Goal: Transaction & Acquisition: Purchase product/service

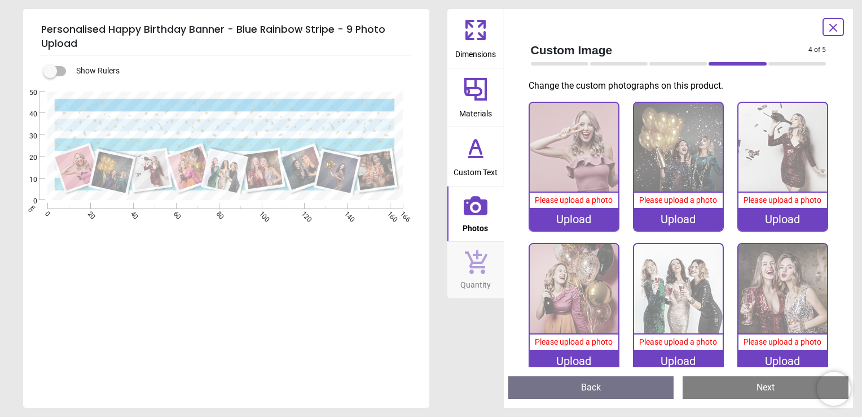
scroll to position [2, 0]
click at [564, 214] on div "Upload" at bounding box center [574, 219] width 89 height 23
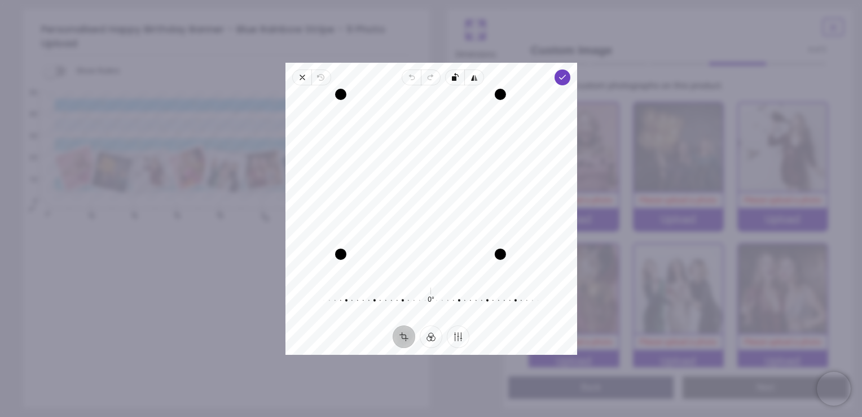
drag, startPoint x: 523, startPoint y: 274, endPoint x: 494, endPoint y: 260, distance: 32.1
click at [495, 260] on div "Drag corner br" at bounding box center [500, 253] width 11 height 11
click at [559, 78] on icon "button" at bounding box center [562, 77] width 9 height 9
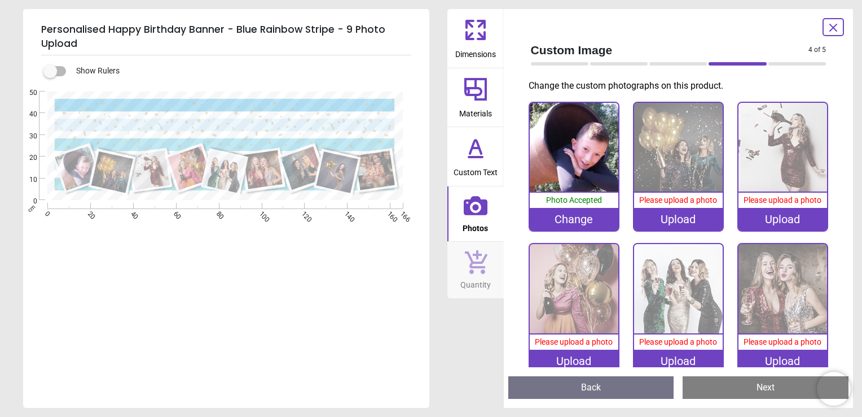
click at [668, 216] on div "Upload" at bounding box center [678, 219] width 89 height 23
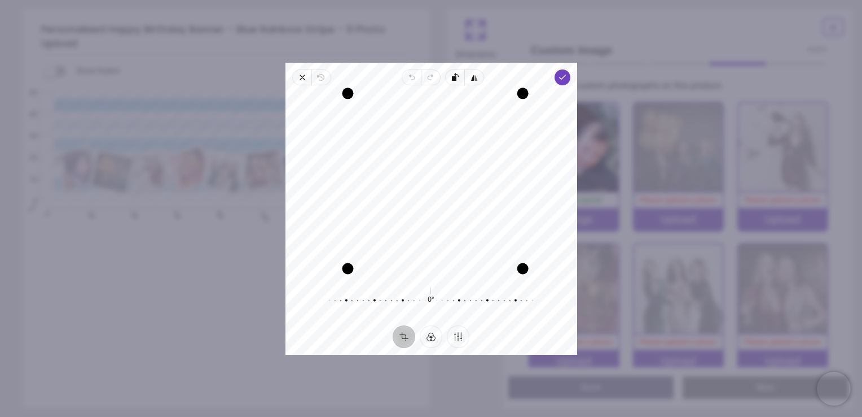
drag, startPoint x: 514, startPoint y: 101, endPoint x: 508, endPoint y: 78, distance: 23.8
click at [508, 78] on div "Close Revert Undo Redo Rotate left Flip horizontal Done Crop Filter Finetune Re…" at bounding box center [432, 209] width 292 height 292
drag, startPoint x: 467, startPoint y: 159, endPoint x: 464, endPoint y: 206, distance: 47.5
click at [464, 206] on div "Recenter" at bounding box center [432, 184] width 274 height 181
drag, startPoint x: 523, startPoint y: 268, endPoint x: 512, endPoint y: 266, distance: 10.3
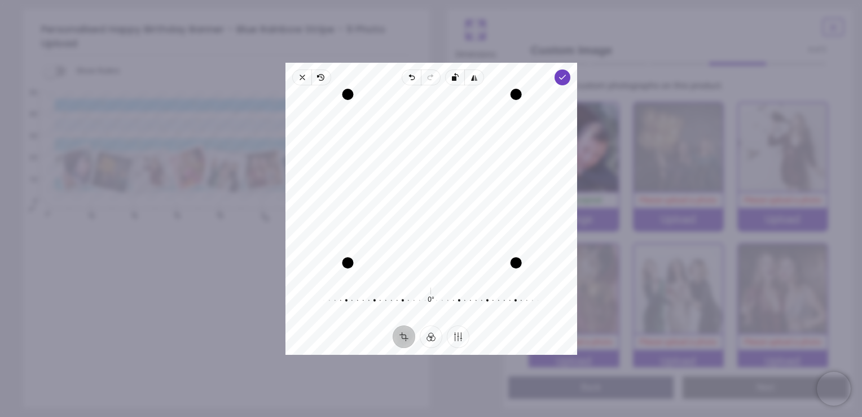
click at [512, 266] on div "Drag corner br" at bounding box center [515, 262] width 11 height 11
click at [565, 79] on icon "button" at bounding box center [562, 77] width 9 height 9
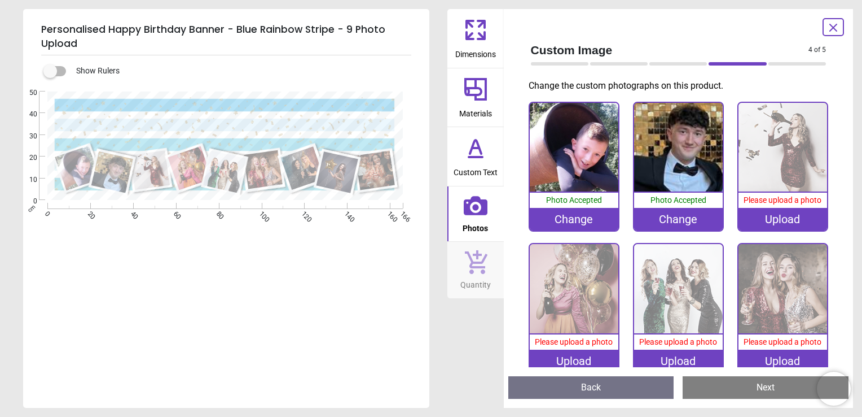
click at [757, 222] on div "Upload" at bounding box center [783, 219] width 89 height 23
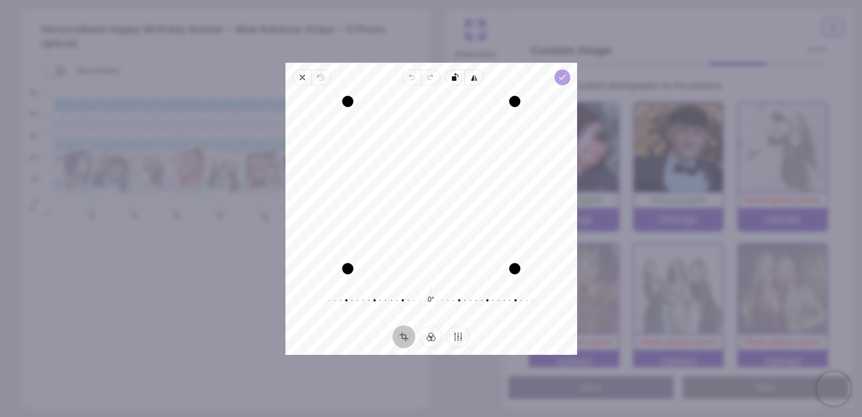
click at [562, 78] on polyline "button" at bounding box center [562, 77] width 6 height 4
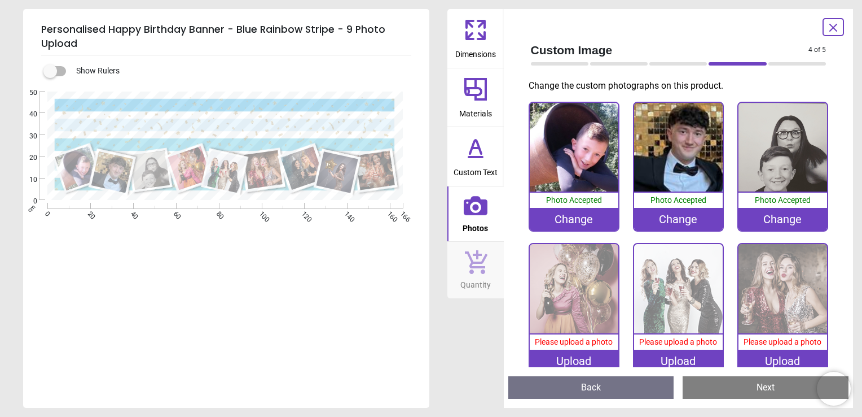
click at [553, 358] on div "Upload" at bounding box center [574, 360] width 89 height 23
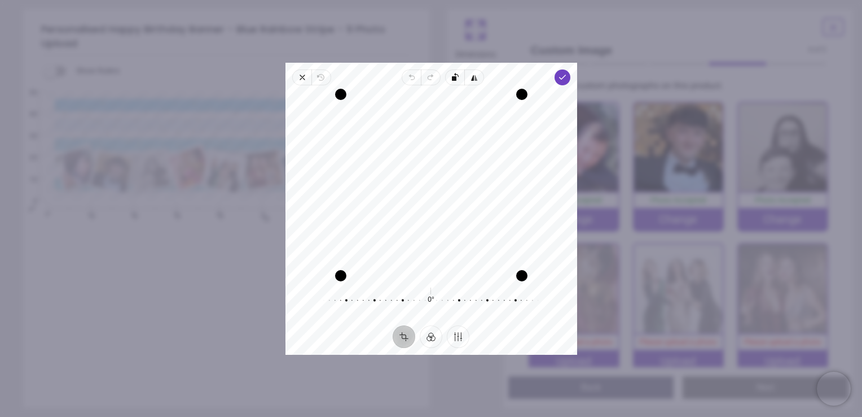
drag, startPoint x: 455, startPoint y: 157, endPoint x: 454, endPoint y: 183, distance: 25.4
click at [454, 183] on div "Recenter" at bounding box center [432, 184] width 274 height 181
click at [560, 78] on icon "button" at bounding box center [562, 77] width 9 height 9
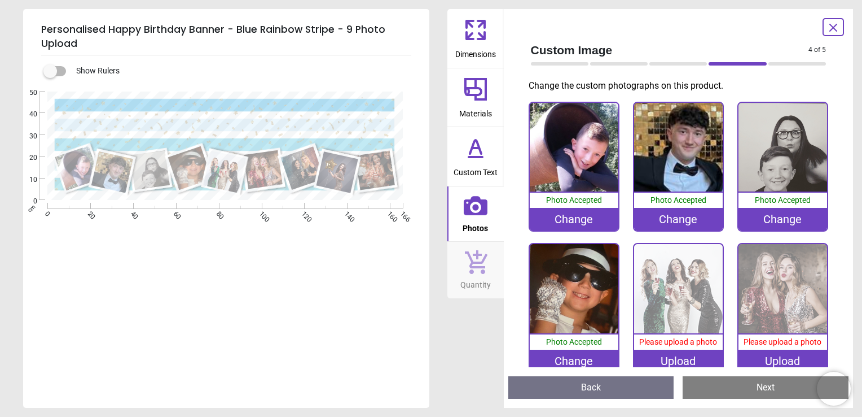
click at [679, 354] on div "Upload" at bounding box center [678, 360] width 89 height 23
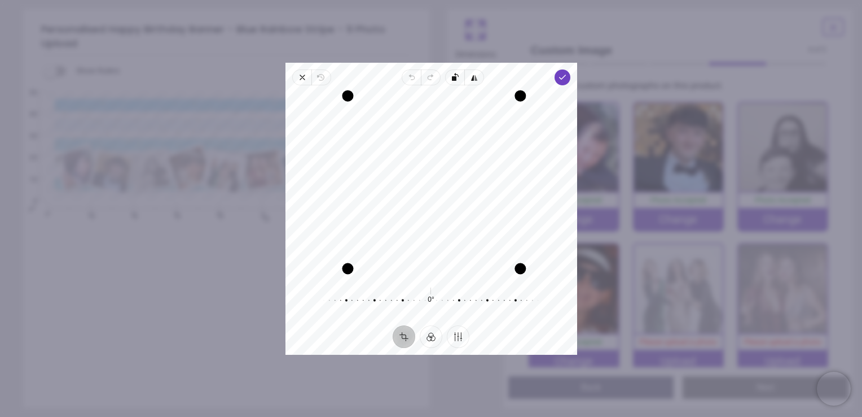
drag, startPoint x: 512, startPoint y: 101, endPoint x: 537, endPoint y: 118, distance: 30.1
click at [537, 118] on div "Recenter" at bounding box center [432, 184] width 274 height 181
drag, startPoint x: 467, startPoint y: 200, endPoint x: 476, endPoint y: 163, distance: 38.5
click at [476, 163] on div "Recenter" at bounding box center [432, 184] width 274 height 181
click at [564, 80] on icon "button" at bounding box center [562, 77] width 9 height 9
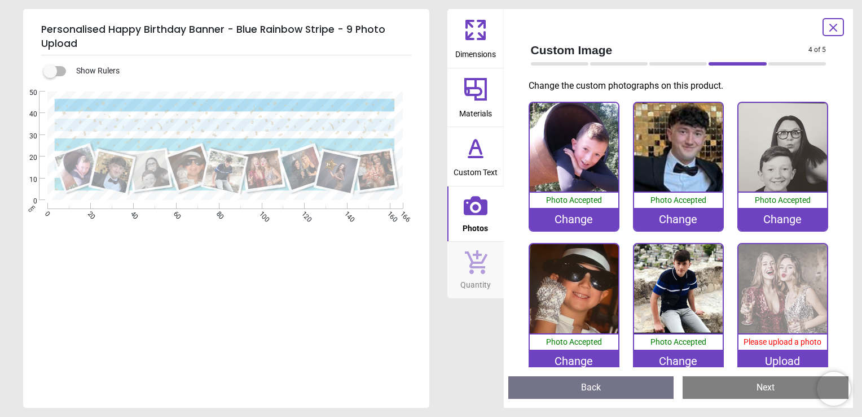
click at [770, 360] on div "Upload" at bounding box center [783, 360] width 89 height 23
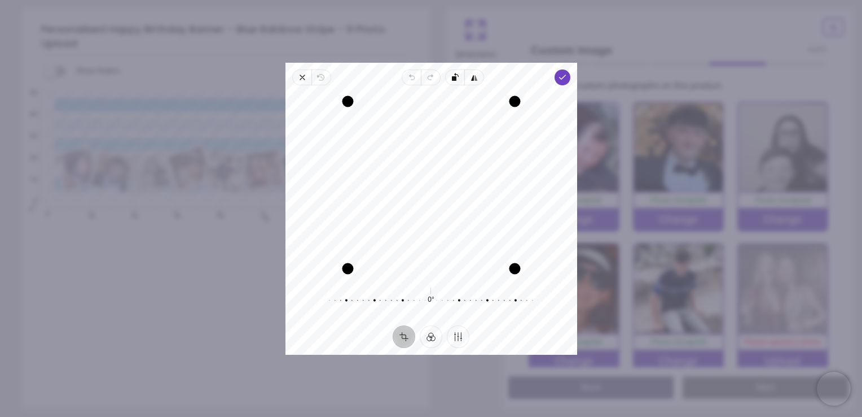
drag, startPoint x: 411, startPoint y: 180, endPoint x: 414, endPoint y: 252, distance: 71.7
click at [414, 252] on div "Recenter" at bounding box center [432, 184] width 274 height 181
click at [565, 81] on span "Done" at bounding box center [562, 77] width 16 height 16
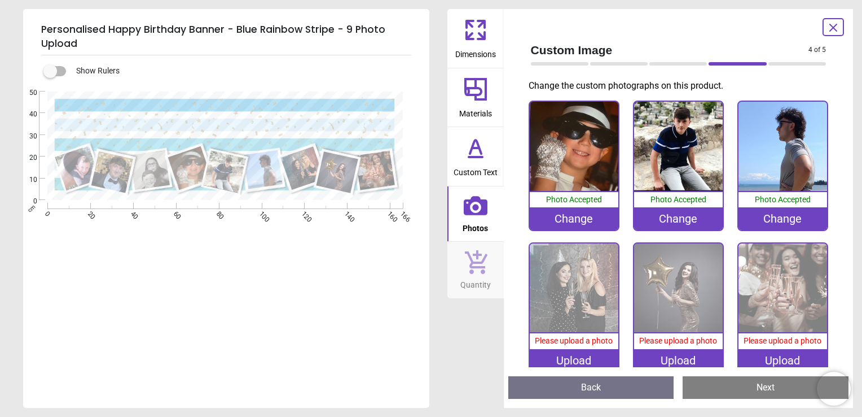
scroll to position [153, 0]
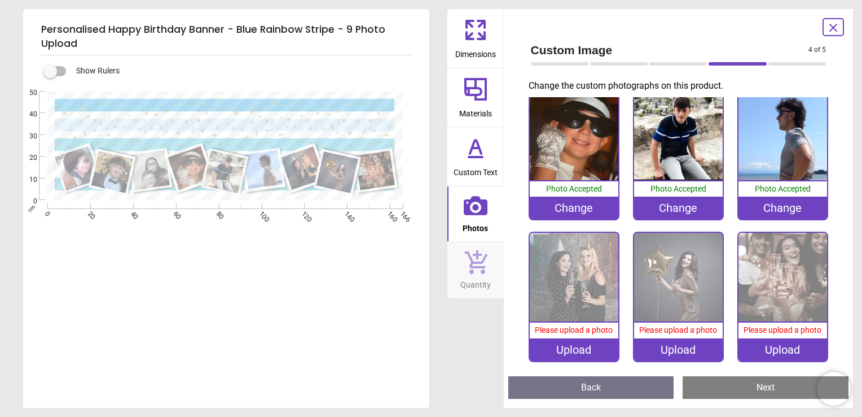
click at [556, 338] on div "Upload" at bounding box center [574, 349] width 89 height 23
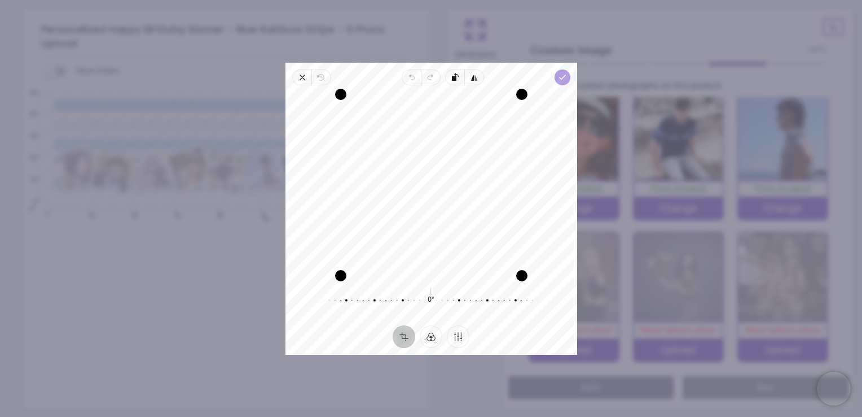
click at [562, 82] on span "Done" at bounding box center [562, 77] width 16 height 16
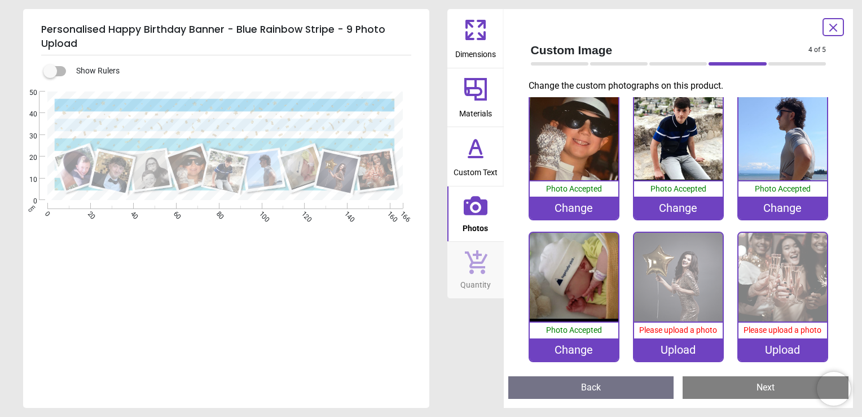
click at [677, 344] on div "Upload" at bounding box center [678, 349] width 89 height 23
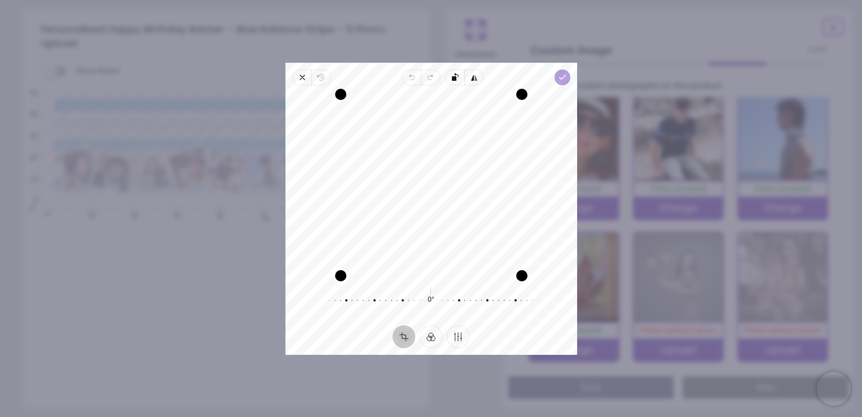
click at [564, 82] on span "Done" at bounding box center [562, 77] width 16 height 16
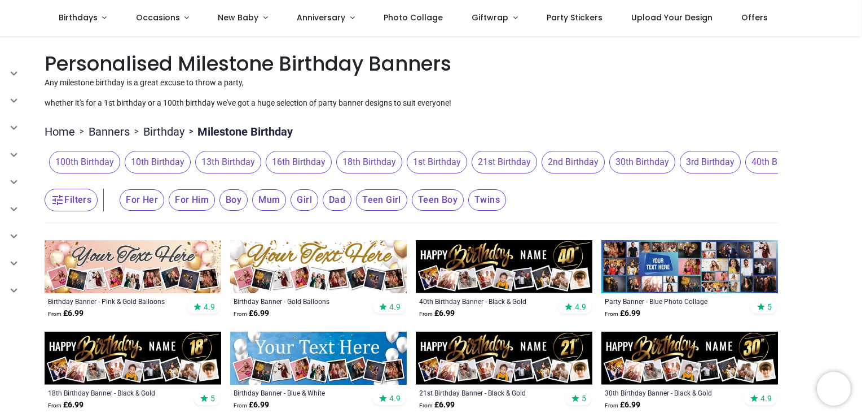
scroll to position [113, 0]
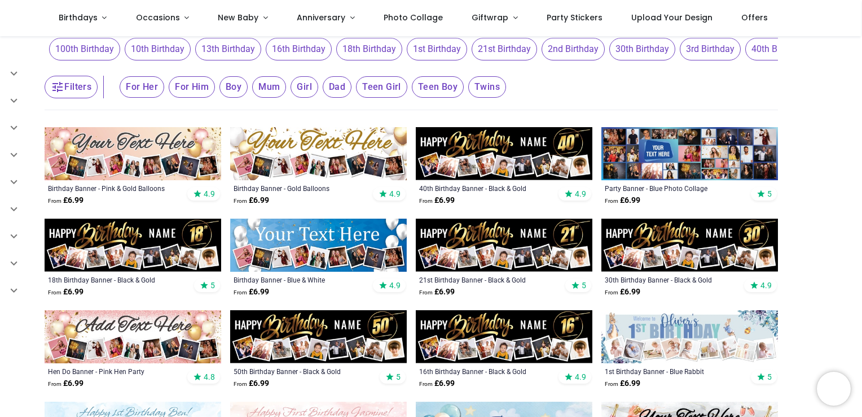
click at [499, 236] on img at bounding box center [504, 244] width 177 height 53
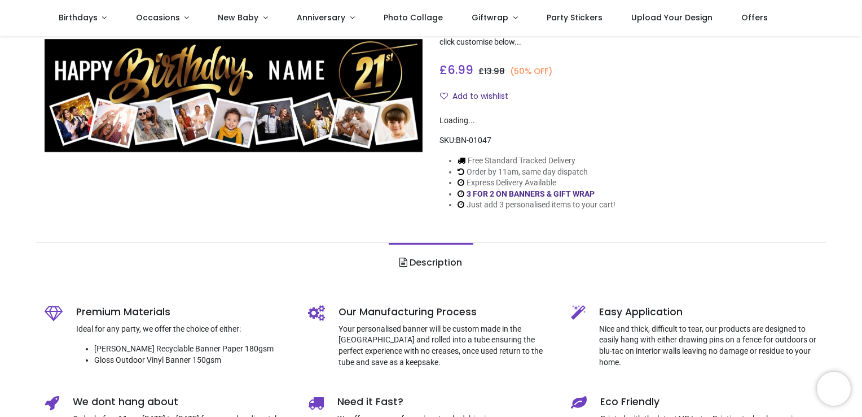
scroll to position [56, 0]
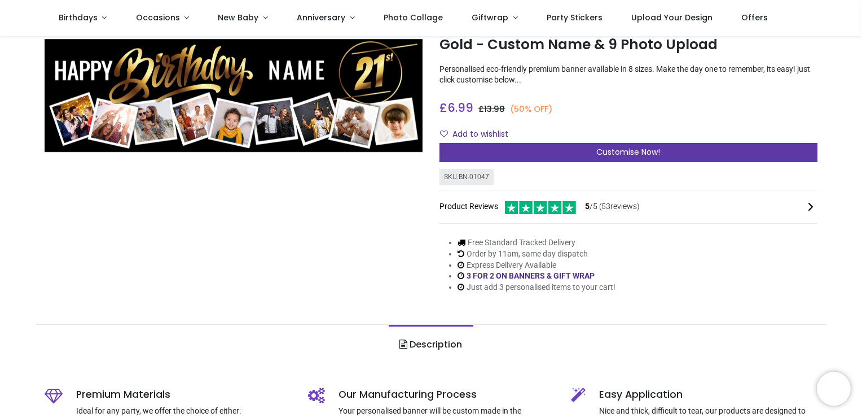
click at [562, 152] on div "Customise Now!" at bounding box center [629, 152] width 378 height 19
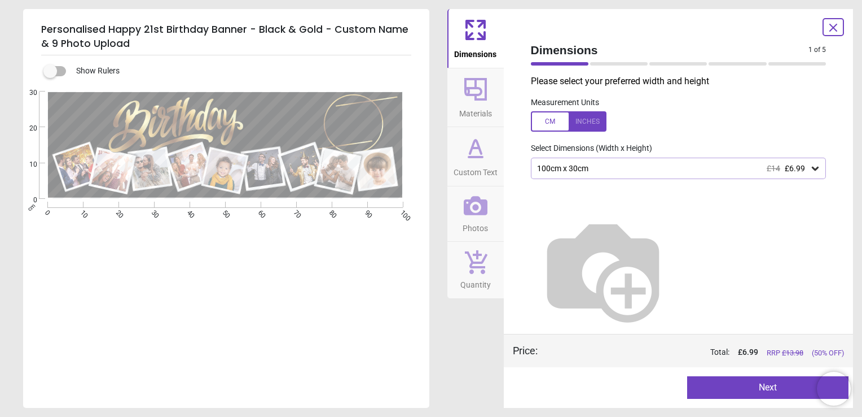
click at [618, 169] on div "100cm x 30cm £14 £6.99" at bounding box center [673, 169] width 274 height 10
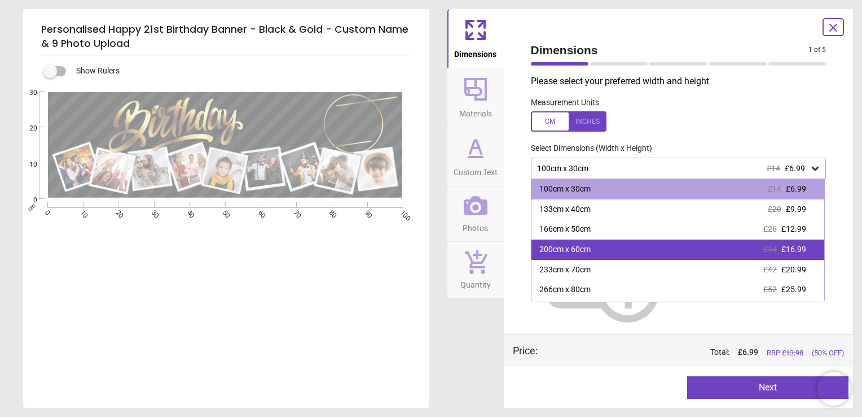
click at [622, 249] on div "200cm x 60cm £34 £16.99" at bounding box center [678, 249] width 293 height 20
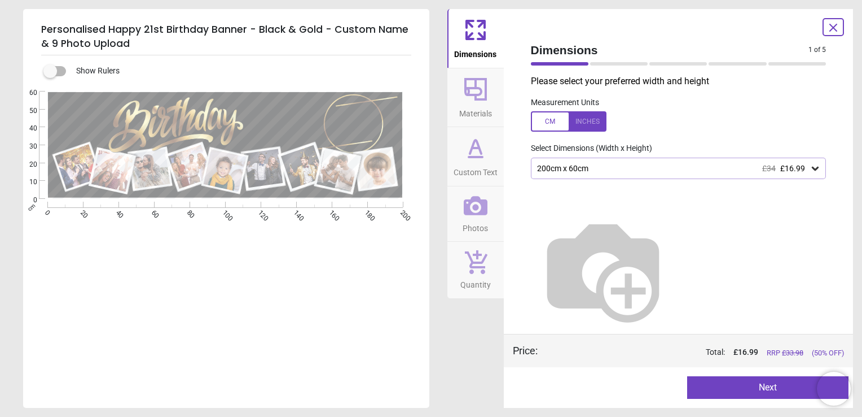
click at [776, 391] on button "Next" at bounding box center [767, 387] width 161 height 23
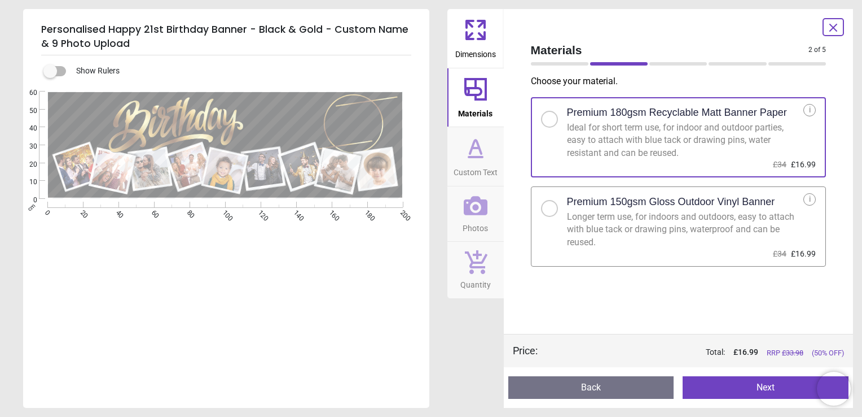
click at [619, 222] on div "Longer term use, for indoors and outdoors, easy to attach with blue tack or dra…" at bounding box center [685, 230] width 237 height 38
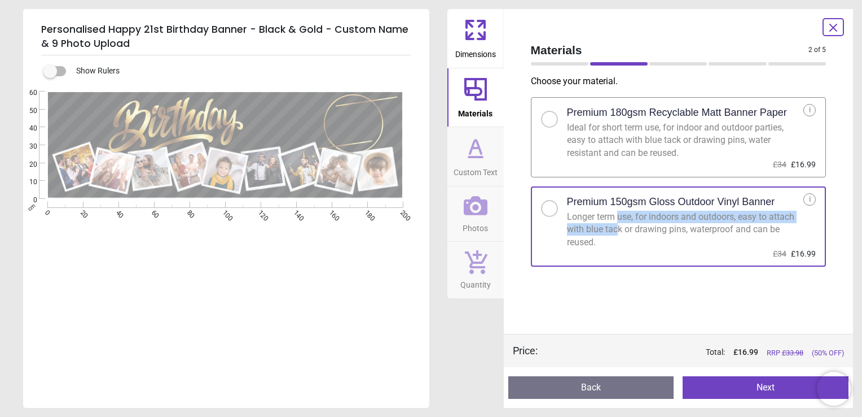
click at [756, 383] on button "Next" at bounding box center [766, 387] width 166 height 23
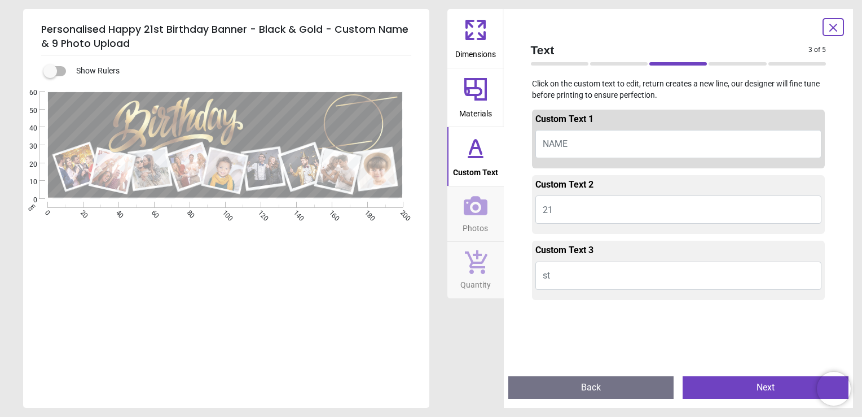
click at [611, 146] on button "NAME" at bounding box center [679, 144] width 287 height 28
type textarea "*****"
drag, startPoint x: 567, startPoint y: 273, endPoint x: 540, endPoint y: 274, distance: 27.1
click at [540, 274] on button "st" at bounding box center [679, 275] width 287 height 28
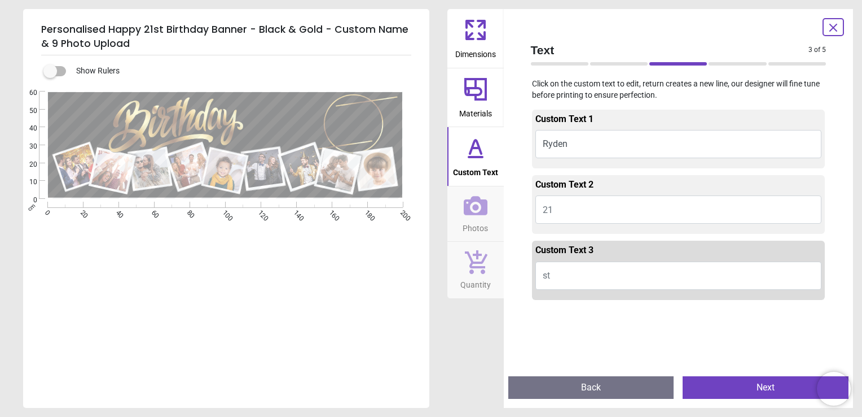
click at [725, 385] on button "Next" at bounding box center [766, 387] width 166 height 23
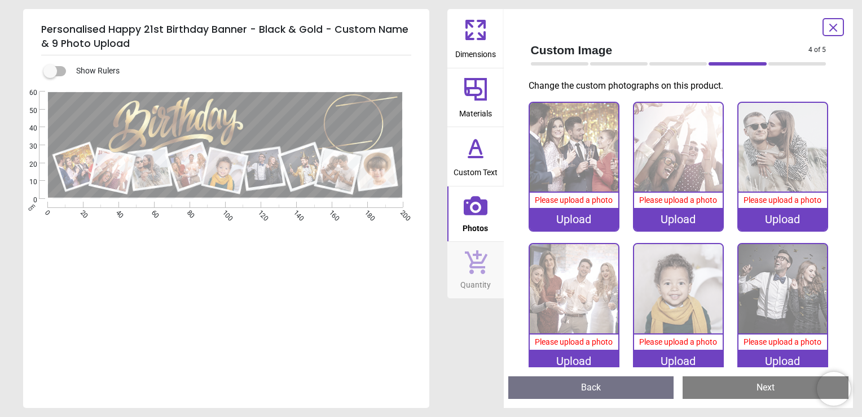
click at [582, 216] on div "Upload" at bounding box center [574, 219] width 89 height 23
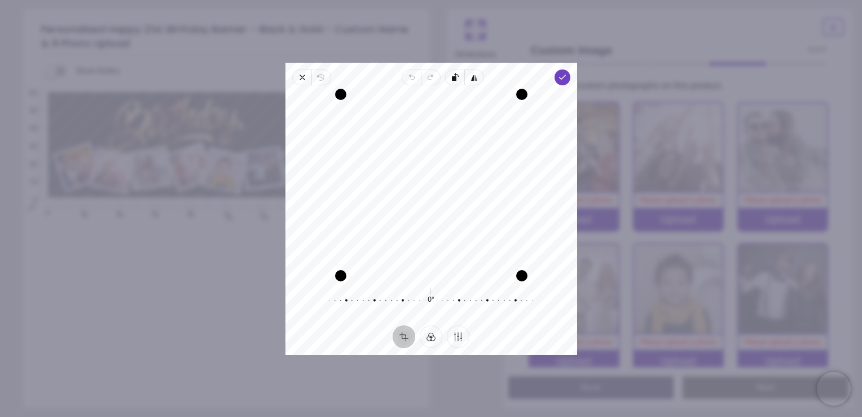
drag, startPoint x: 444, startPoint y: 169, endPoint x: 446, endPoint y: 190, distance: 21.0
click at [446, 190] on div "Recenter" at bounding box center [432, 184] width 274 height 181
click at [566, 78] on icon "button" at bounding box center [562, 77] width 9 height 9
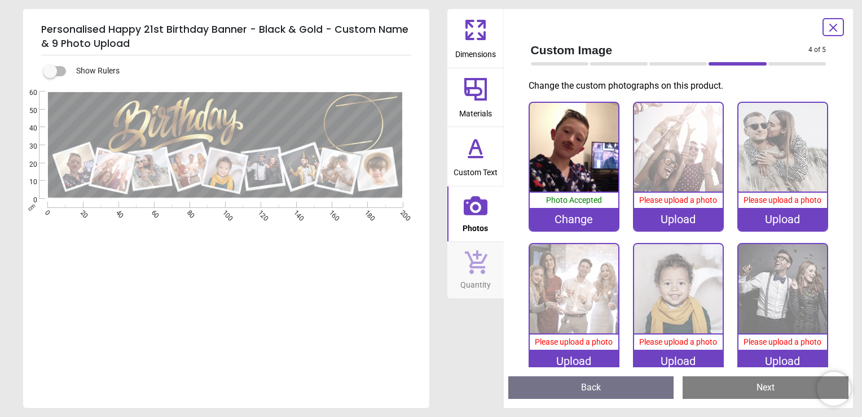
click at [665, 221] on div "Upload" at bounding box center [678, 219] width 89 height 23
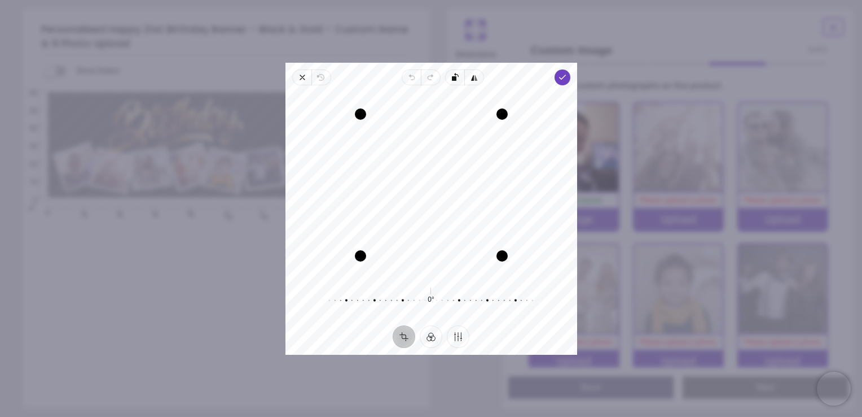
drag, startPoint x: 438, startPoint y: 188, endPoint x: 429, endPoint y: 261, distance: 72.8
click at [429, 261] on div "Recenter" at bounding box center [432, 184] width 274 height 181
drag, startPoint x: 504, startPoint y: 254, endPoint x: 493, endPoint y: 214, distance: 41.6
click at [493, 214] on div "Recenter" at bounding box center [432, 184] width 274 height 181
drag, startPoint x: 433, startPoint y: 151, endPoint x: 440, endPoint y: 159, distance: 10.8
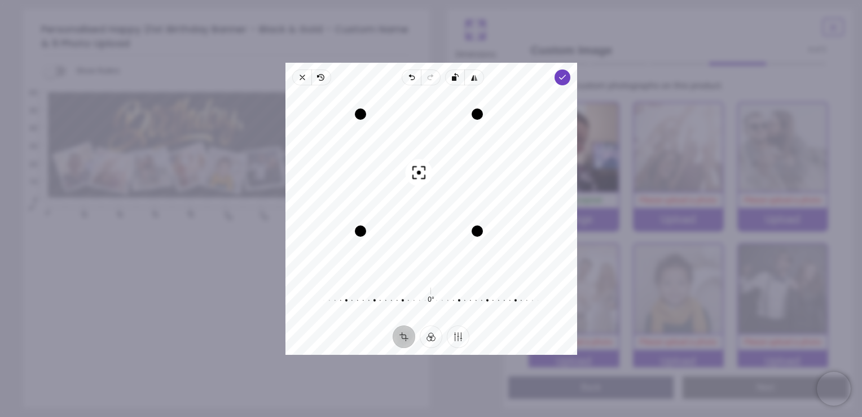
click at [440, 160] on div "Recenter" at bounding box center [432, 184] width 274 height 181
drag, startPoint x: 476, startPoint y: 114, endPoint x: 506, endPoint y: 72, distance: 51.4
click at [506, 72] on div "Close Revert Undo Redo Rotate left Flip horizontal Done Crop Filter Finetune Re…" at bounding box center [432, 209] width 292 height 292
drag, startPoint x: 496, startPoint y: 230, endPoint x: 499, endPoint y: 295, distance: 65.0
click at [499, 295] on div "Recenter 0° Reset" at bounding box center [432, 205] width 292 height 240
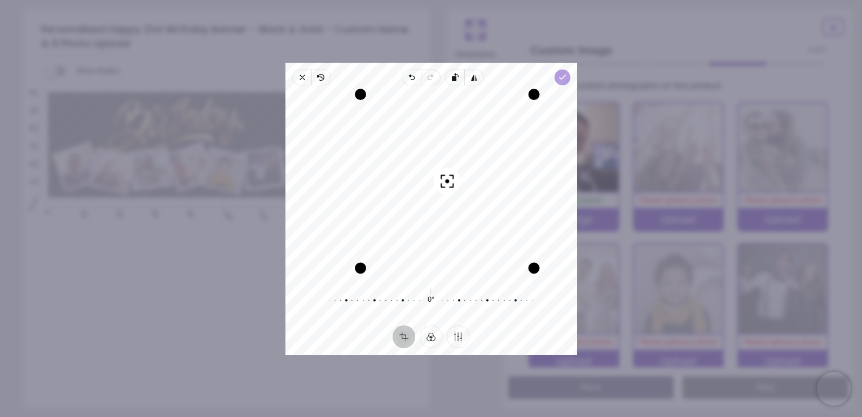
click at [562, 76] on icon "button" at bounding box center [562, 77] width 9 height 9
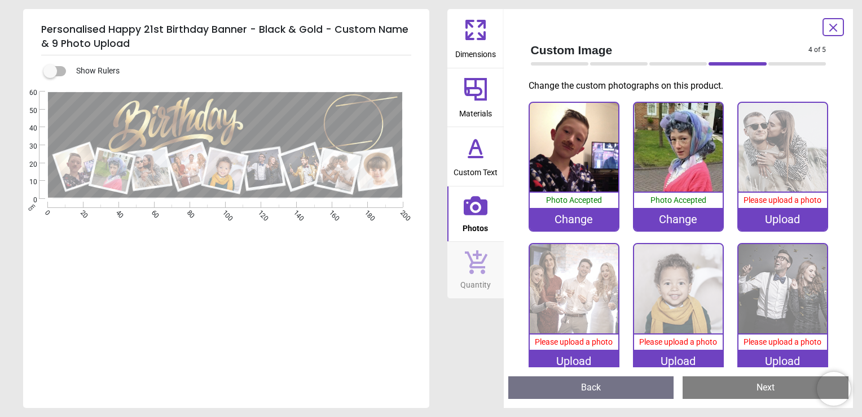
click at [766, 216] on div "Upload" at bounding box center [783, 219] width 89 height 23
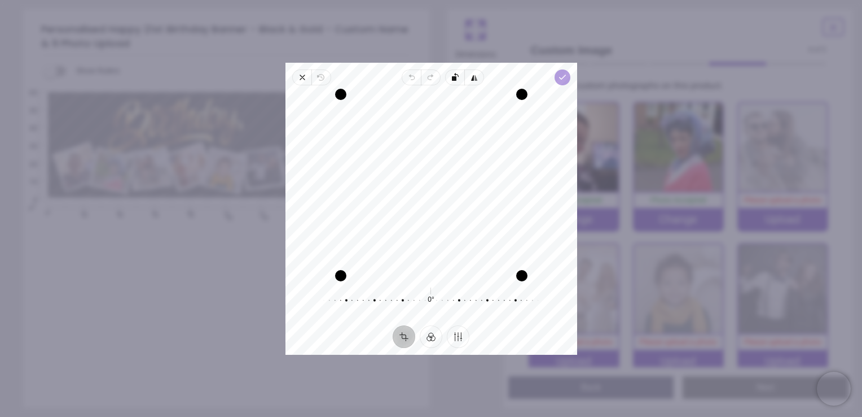
click at [567, 73] on icon "button" at bounding box center [562, 77] width 9 height 9
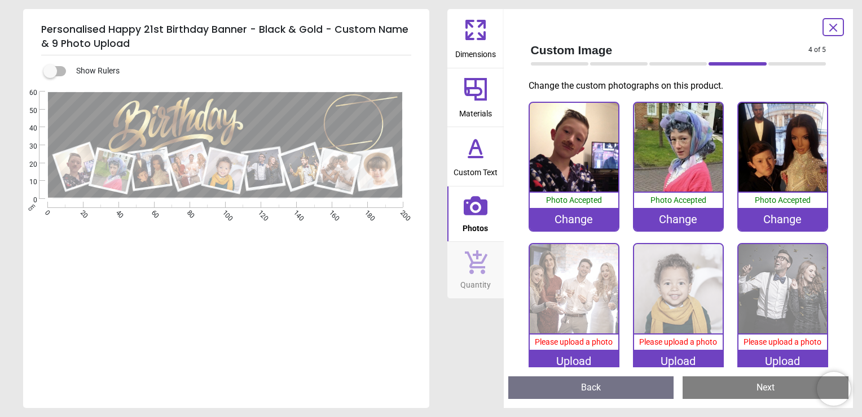
click at [590, 360] on div "Upload" at bounding box center [574, 360] width 89 height 23
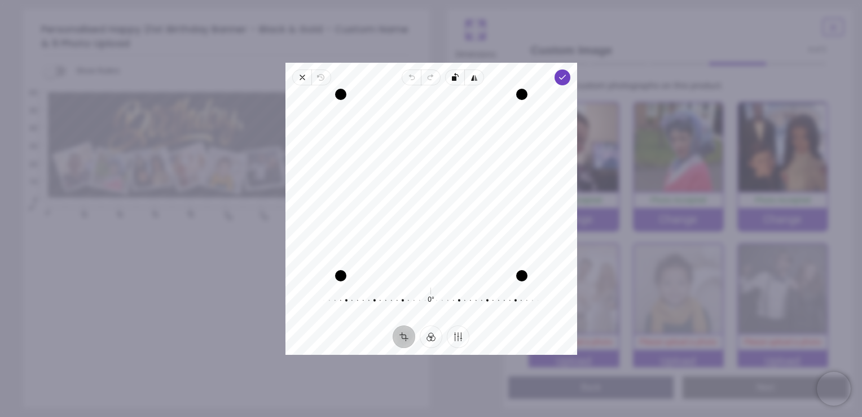
drag, startPoint x: 451, startPoint y: 213, endPoint x: 449, endPoint y: 244, distance: 30.6
click at [449, 244] on div "Recenter" at bounding box center [432, 184] width 274 height 181
click at [566, 73] on icon "button" at bounding box center [562, 77] width 9 height 9
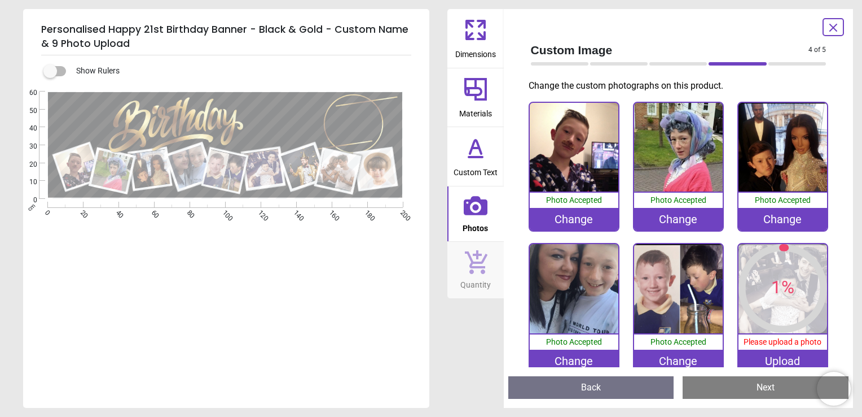
scroll to position [56, 0]
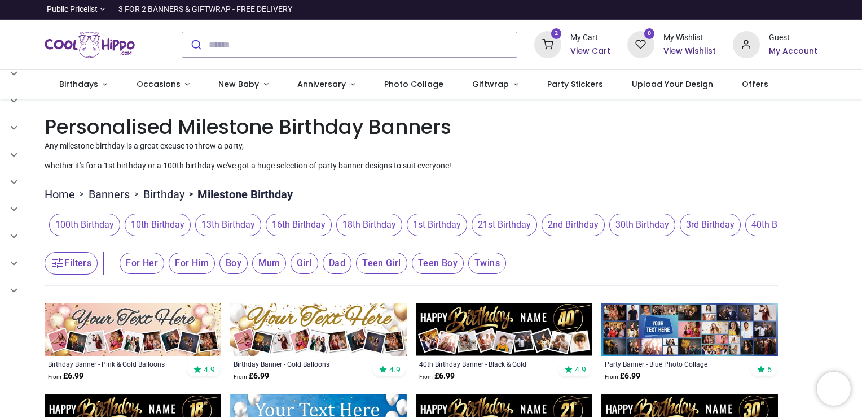
click at [488, 220] on span "21st Birthday" at bounding box center [504, 224] width 65 height 23
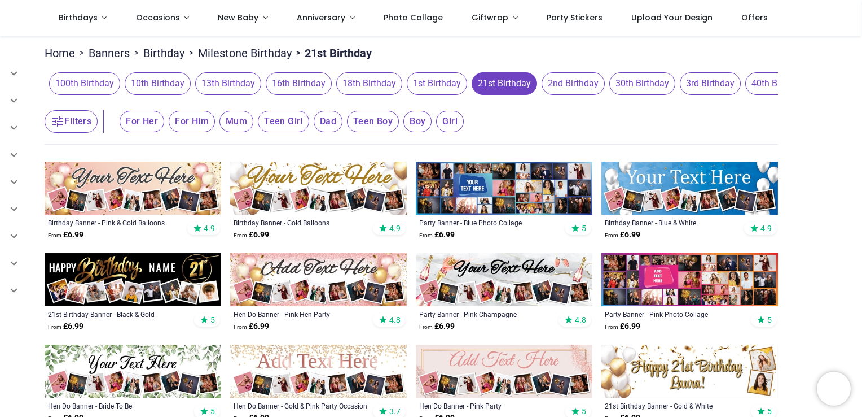
scroll to position [113, 0]
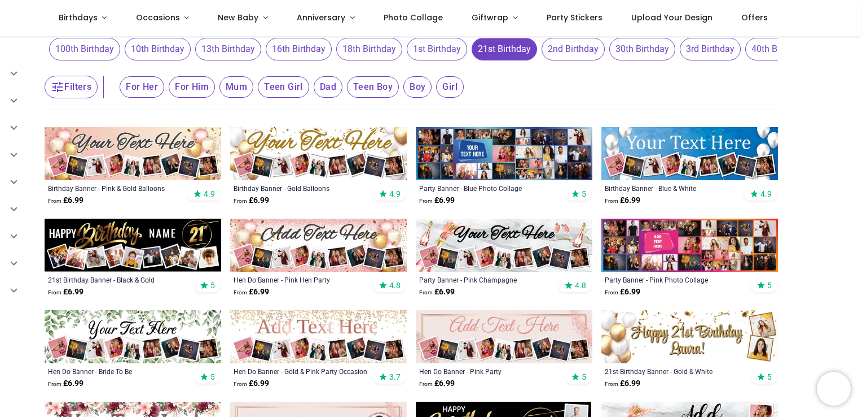
click at [698, 162] on img at bounding box center [690, 153] width 177 height 53
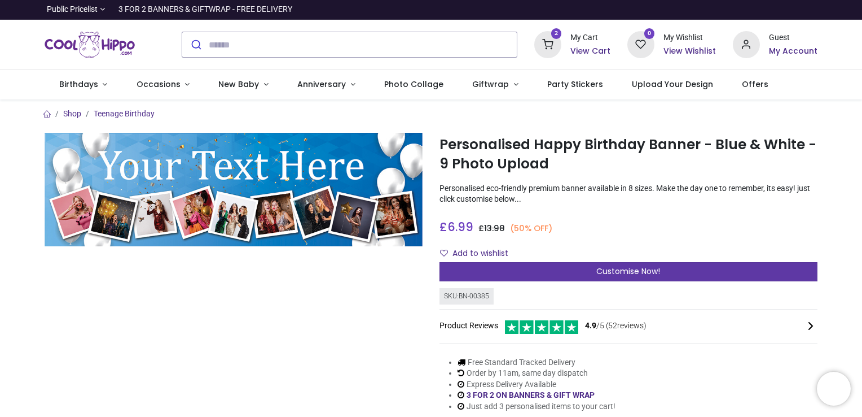
click at [567, 270] on div "Customise Now!" at bounding box center [629, 271] width 378 height 19
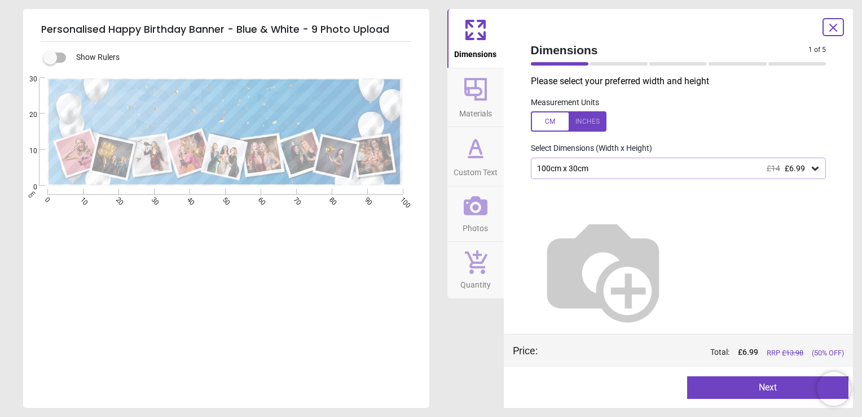
click at [735, 166] on div "100cm x 30cm £14 £6.99" at bounding box center [673, 169] width 274 height 10
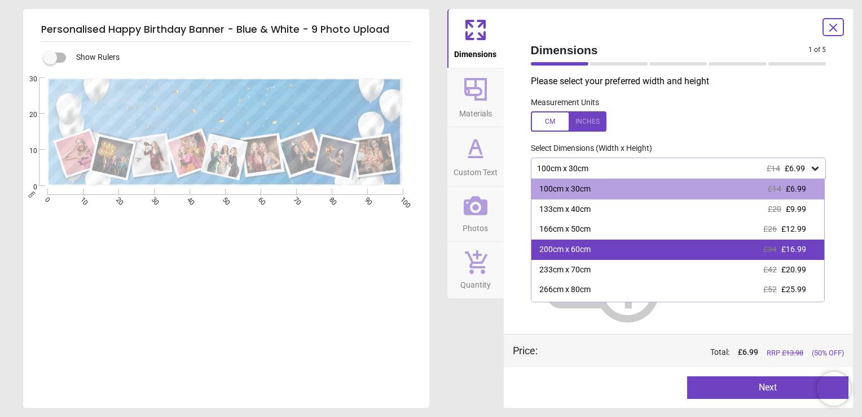
click at [702, 241] on div "200cm x 60cm £34 £16.99" at bounding box center [678, 249] width 293 height 20
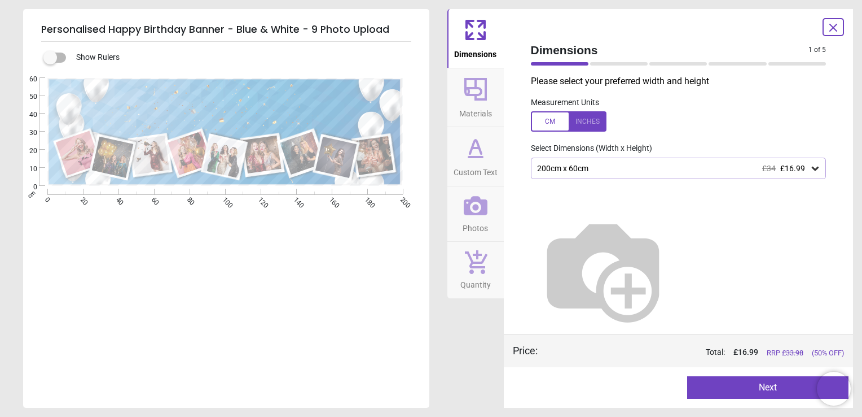
click at [725, 383] on button "Next" at bounding box center [767, 387] width 161 height 23
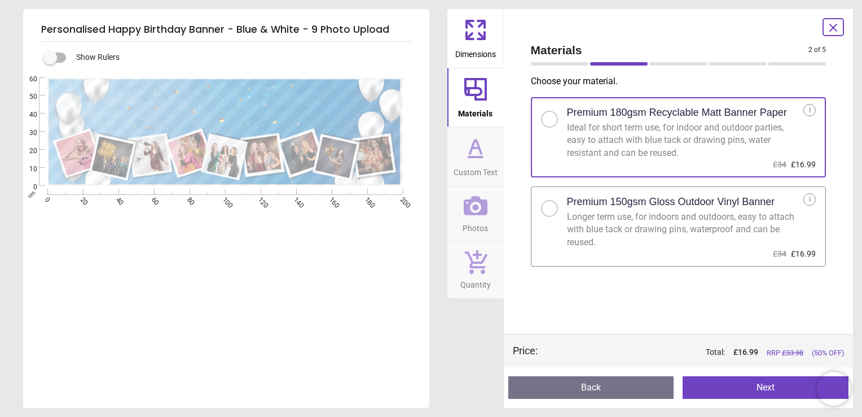
click at [657, 211] on div "Longer term use, for indoors and outdoors, easy to attach with blue tack or dra…" at bounding box center [685, 230] width 237 height 38
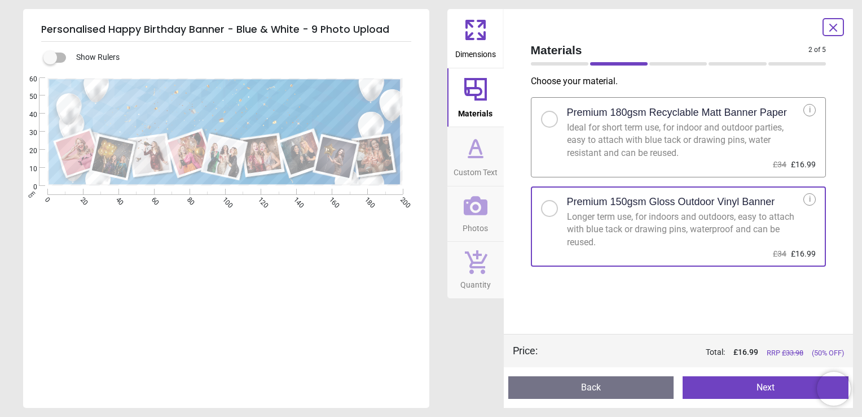
click at [763, 388] on button "Next" at bounding box center [766, 387] width 166 height 23
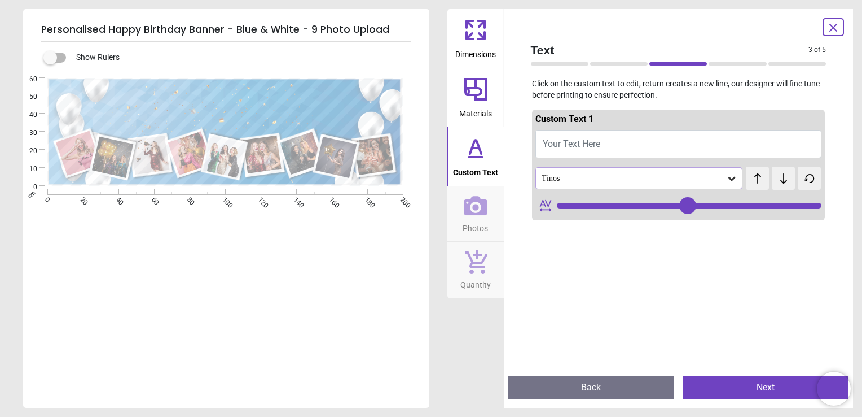
click at [627, 138] on button "Your Text Here" at bounding box center [679, 144] width 287 height 28
type textarea "**"
type input "**"
type textarea "**********"
type input "**"
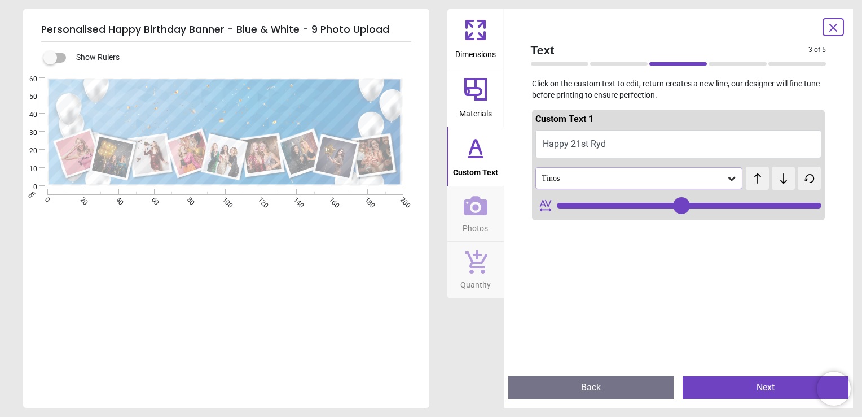
type textarea "**********"
type input "**"
type textarea "**********"
type input "**"
type textarea "**********"
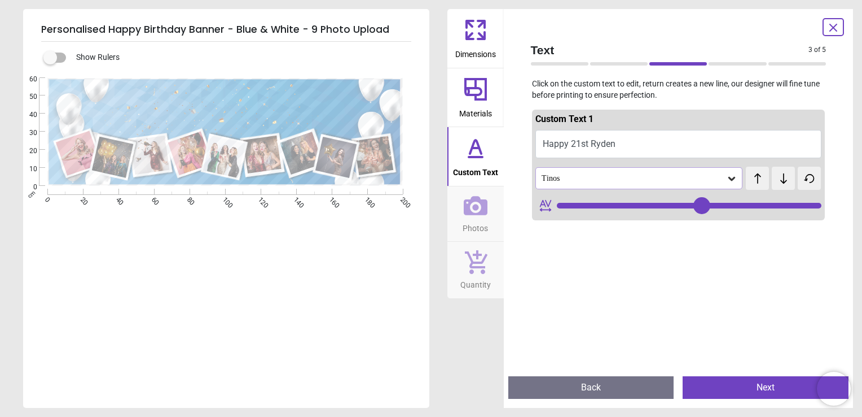
click at [768, 392] on button "Next" at bounding box center [766, 387] width 166 height 23
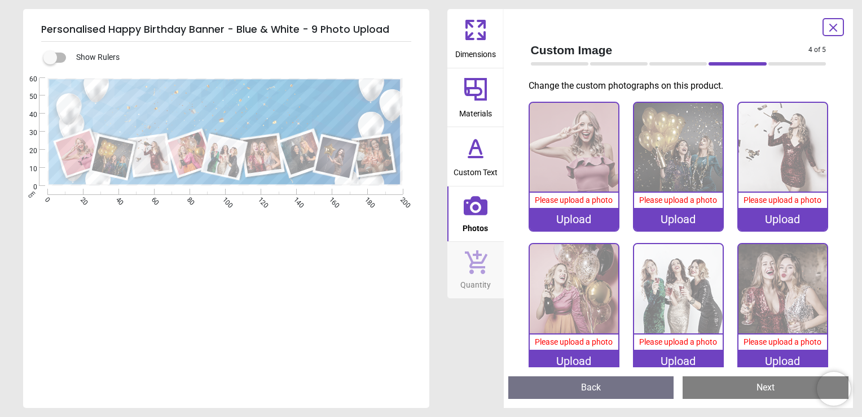
click at [567, 218] on div "Upload" at bounding box center [574, 219] width 89 height 23
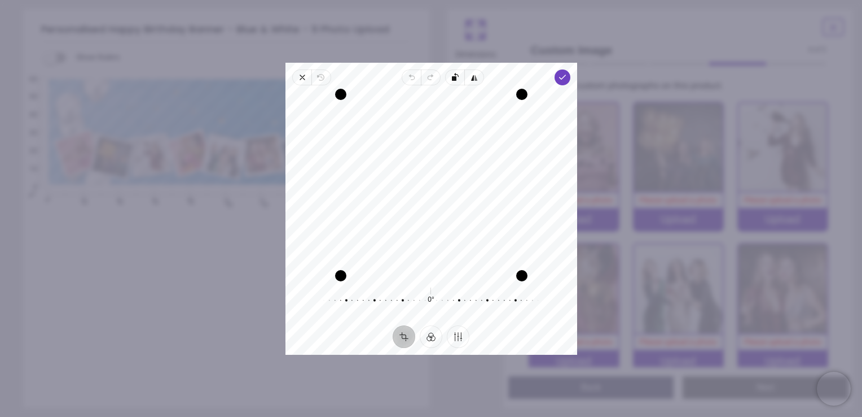
drag, startPoint x: 456, startPoint y: 175, endPoint x: 451, endPoint y: 225, distance: 49.9
click at [451, 225] on div "Recenter" at bounding box center [432, 184] width 274 height 181
click at [558, 82] on span "Done" at bounding box center [562, 77] width 16 height 16
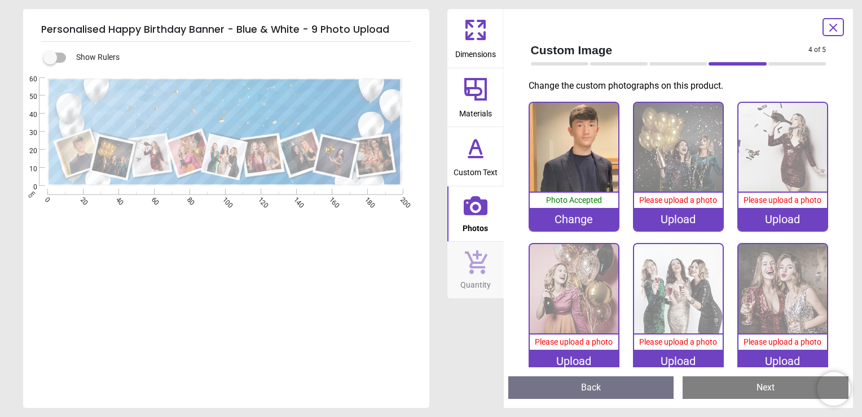
click at [659, 216] on div "Upload" at bounding box center [678, 219] width 89 height 23
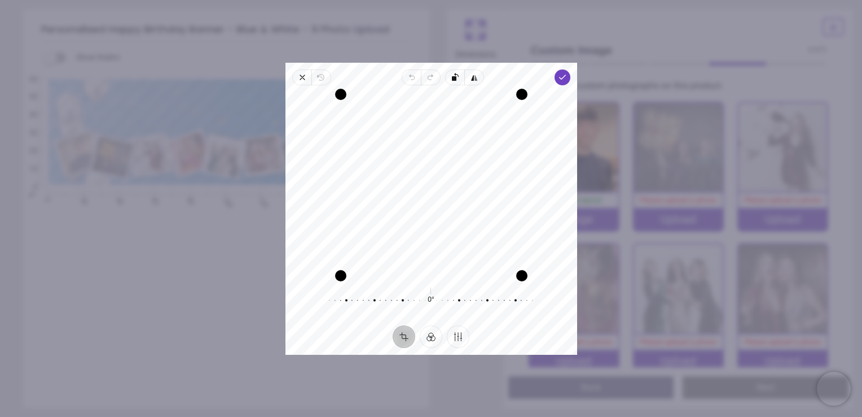
drag, startPoint x: 440, startPoint y: 196, endPoint x: 442, endPoint y: 245, distance: 49.1
click at [442, 245] on div "Recenter" at bounding box center [432, 184] width 274 height 181
click at [562, 76] on polyline "button" at bounding box center [562, 77] width 6 height 4
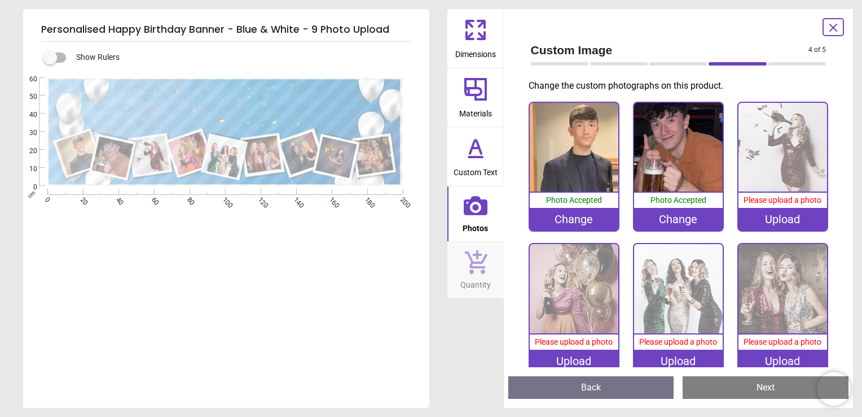
click at [768, 220] on div "Upload" at bounding box center [783, 219] width 89 height 23
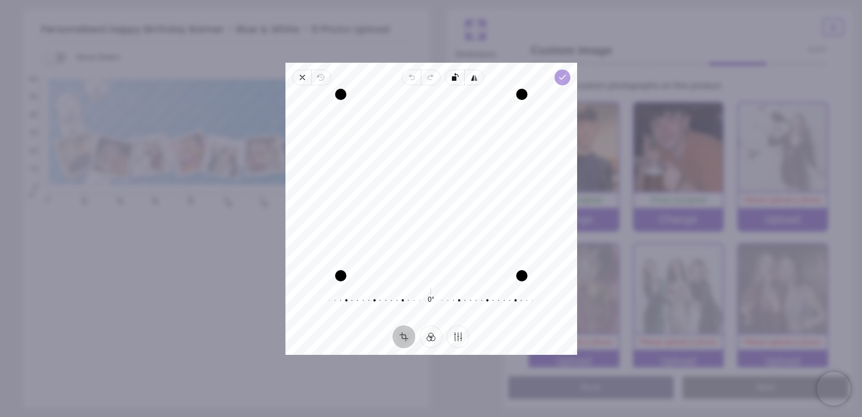
click at [558, 77] on icon "button" at bounding box center [562, 77] width 9 height 9
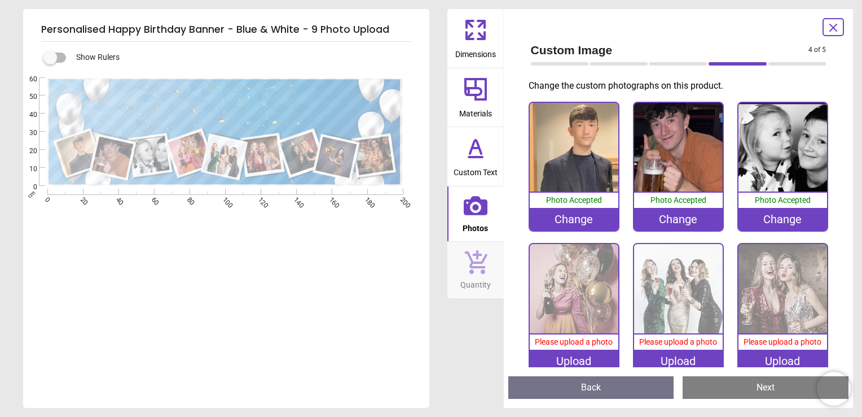
click at [585, 358] on div "Upload" at bounding box center [574, 360] width 89 height 23
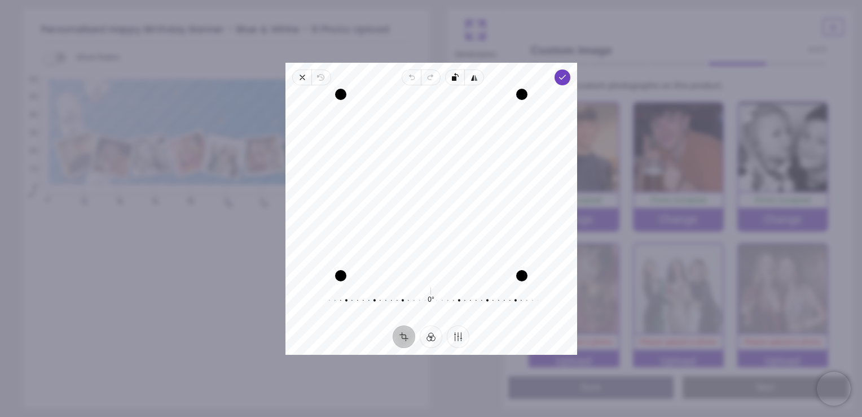
drag, startPoint x: 429, startPoint y: 150, endPoint x: 440, endPoint y: 194, distance: 46.0
click at [440, 194] on div "Recenter" at bounding box center [432, 184] width 274 height 181
click at [564, 75] on icon "button" at bounding box center [562, 77] width 9 height 9
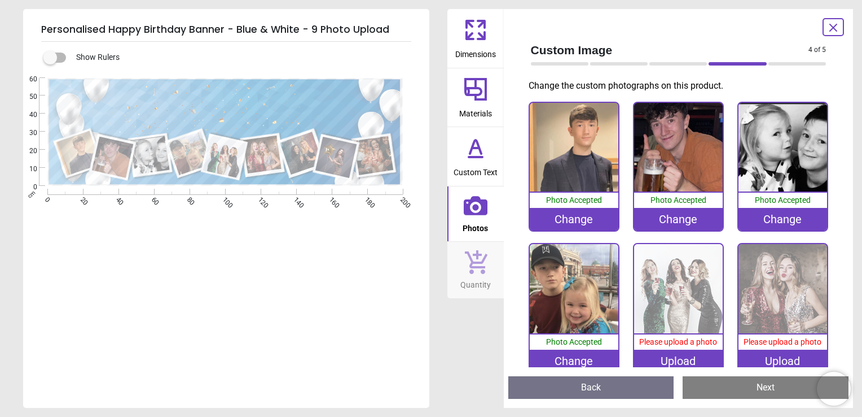
click at [663, 357] on div "Upload" at bounding box center [678, 360] width 89 height 23
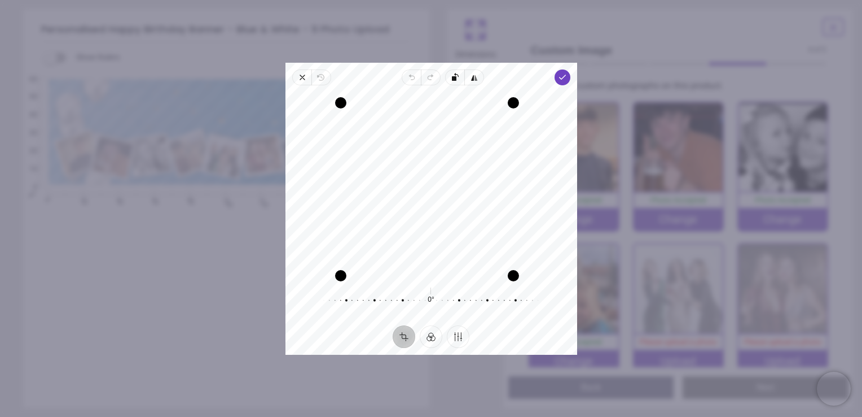
drag, startPoint x: 522, startPoint y: 99, endPoint x: 519, endPoint y: 113, distance: 14.4
click at [519, 113] on div "Recenter" at bounding box center [432, 184] width 274 height 181
click at [563, 77] on polyline "button" at bounding box center [562, 77] width 6 height 4
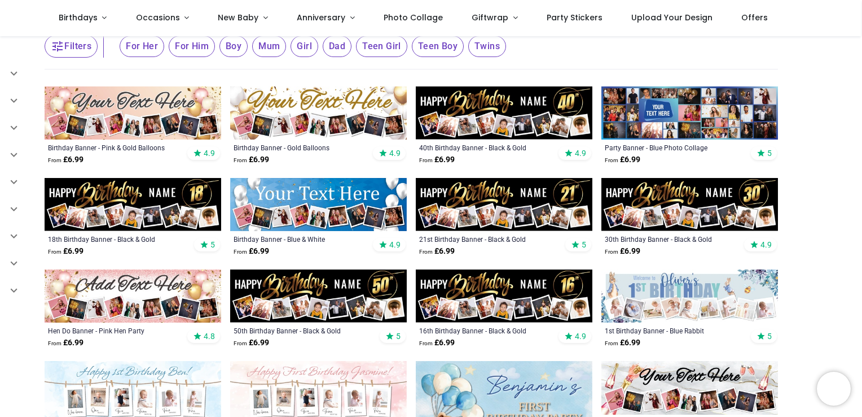
scroll to position [169, 0]
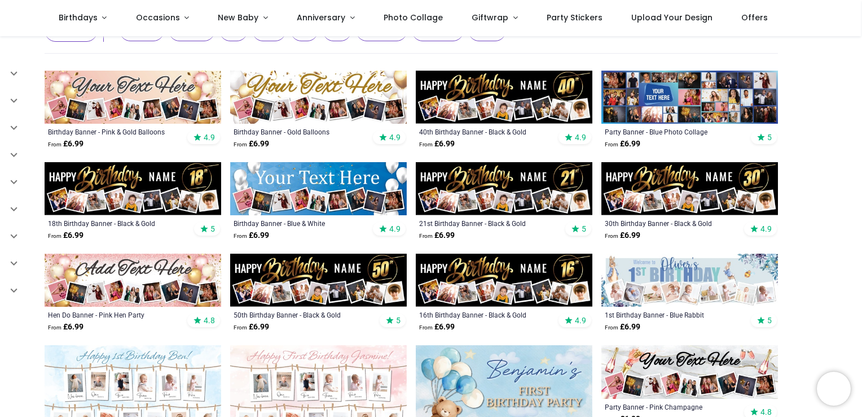
click at [525, 193] on img at bounding box center [504, 188] width 177 height 53
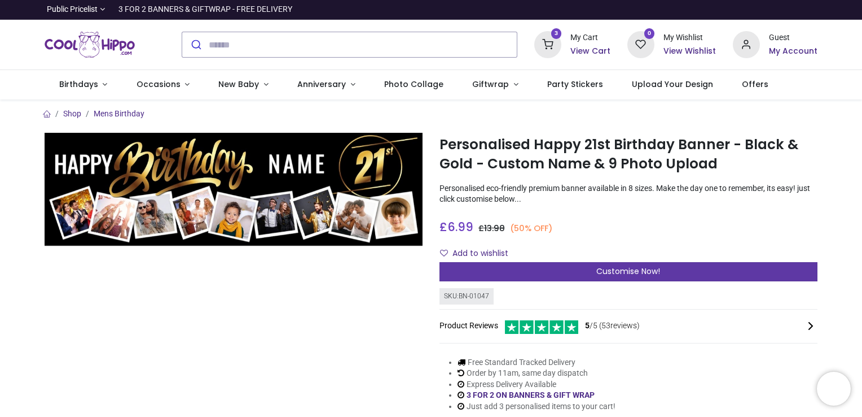
click at [540, 271] on div "Customise Now!" at bounding box center [629, 271] width 378 height 19
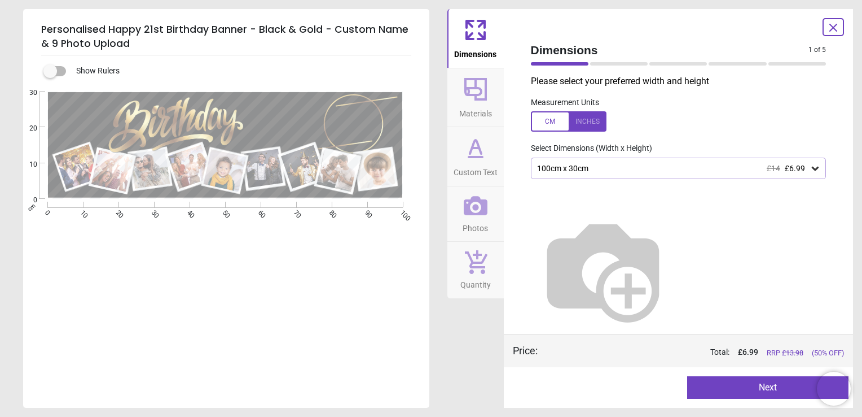
click at [700, 162] on div "100cm x 30cm £14 £6.99" at bounding box center [679, 167] width 296 height 21
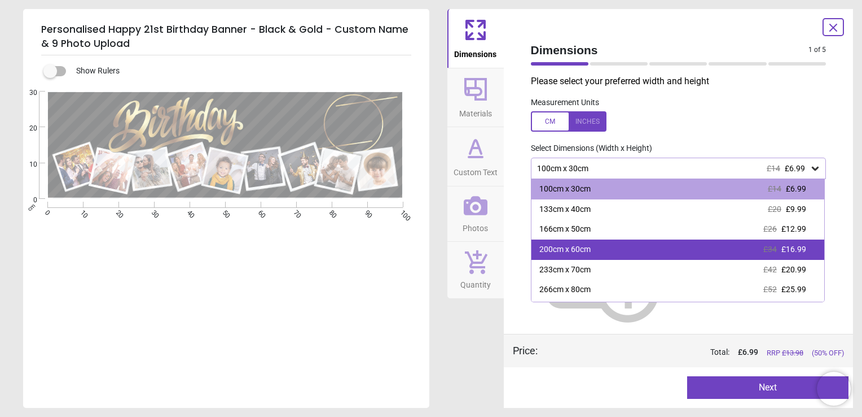
click at [673, 245] on div "200cm x 60cm £34 £16.99" at bounding box center [678, 249] width 293 height 20
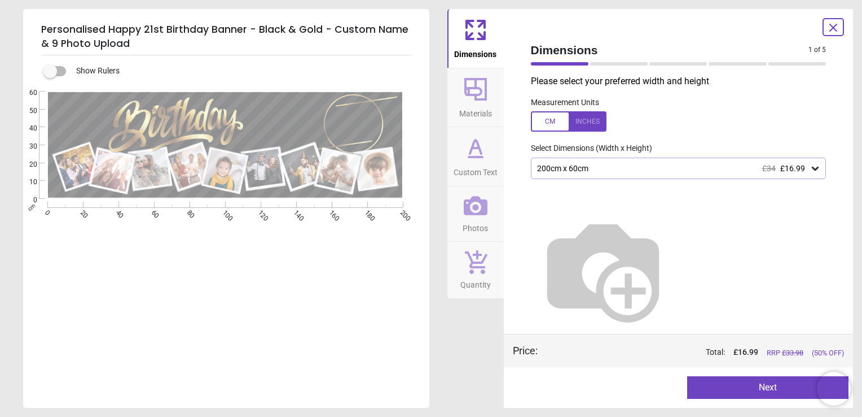
click at [768, 392] on button "Next" at bounding box center [767, 387] width 161 height 23
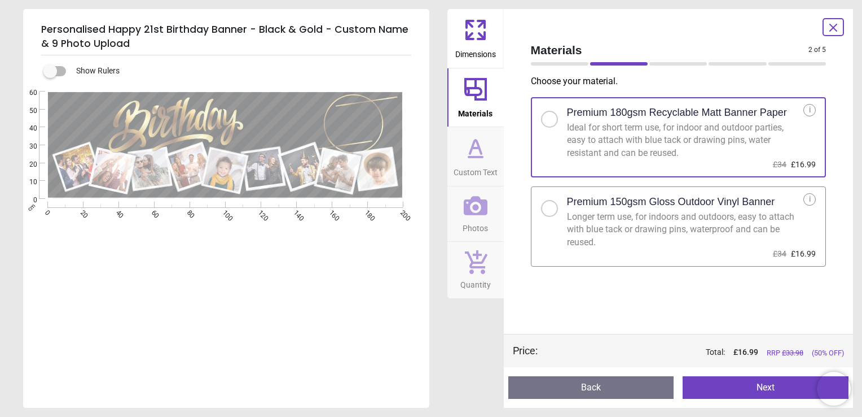
click at [667, 202] on h2 "Premium 150gsm Gloss Outdoor Vinyl Banner" at bounding box center [671, 202] width 208 height 14
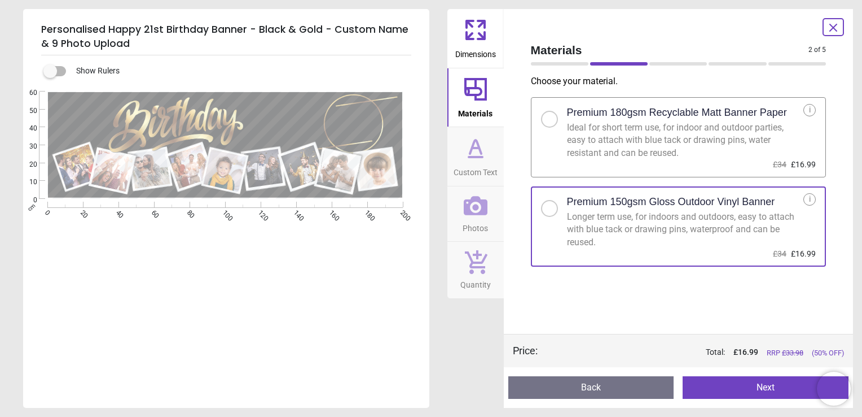
click at [750, 390] on button "Next" at bounding box center [766, 387] width 166 height 23
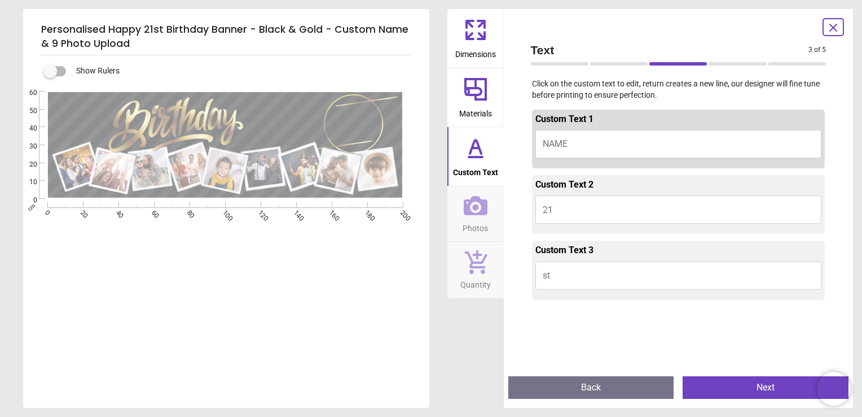
click at [585, 141] on button "NAME" at bounding box center [679, 144] width 287 height 28
type textarea "*****"
click at [744, 383] on button "Next" at bounding box center [766, 387] width 166 height 23
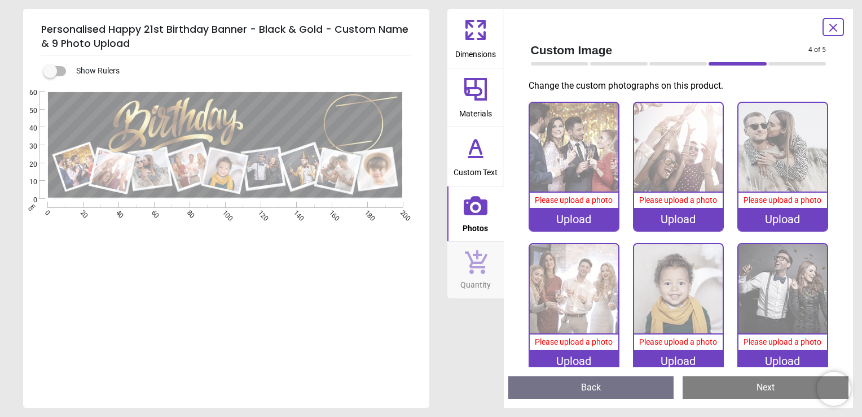
click at [553, 216] on div "Upload" at bounding box center [574, 219] width 89 height 23
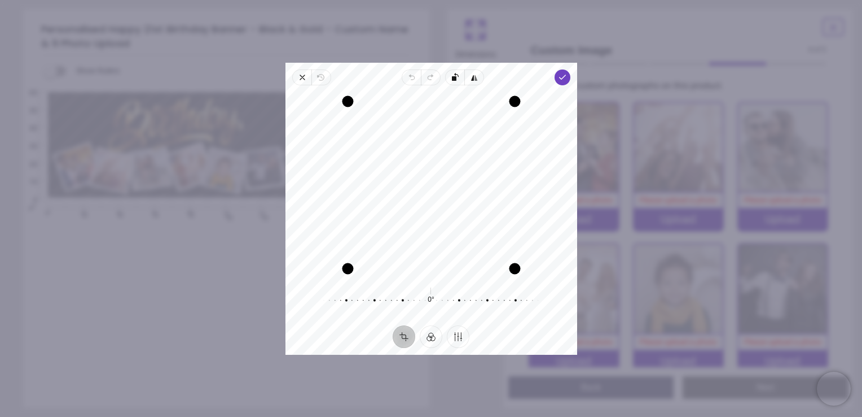
drag, startPoint x: 427, startPoint y: 196, endPoint x: 427, endPoint y: 228, distance: 31.6
click at [427, 228] on div "Recenter" at bounding box center [432, 184] width 274 height 181
click at [558, 80] on icon "button" at bounding box center [562, 77] width 9 height 9
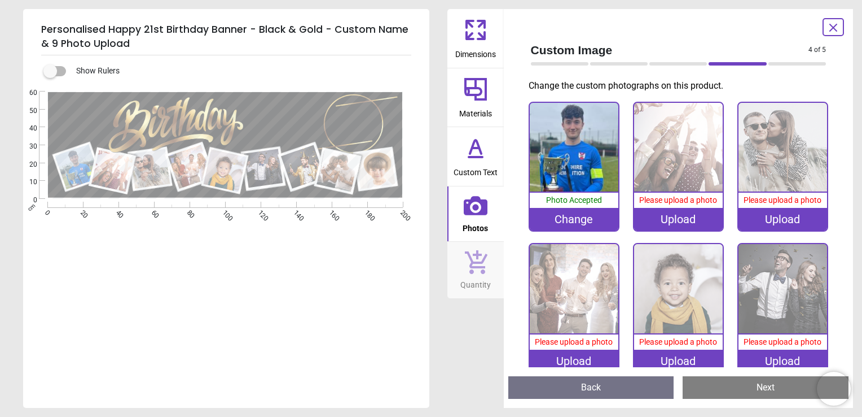
click at [674, 217] on div "Upload" at bounding box center [678, 219] width 89 height 23
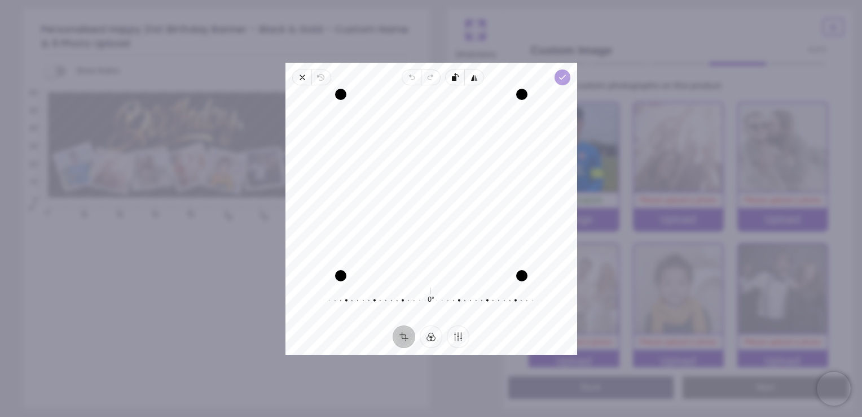
click at [565, 75] on polyline "button" at bounding box center [562, 77] width 6 height 4
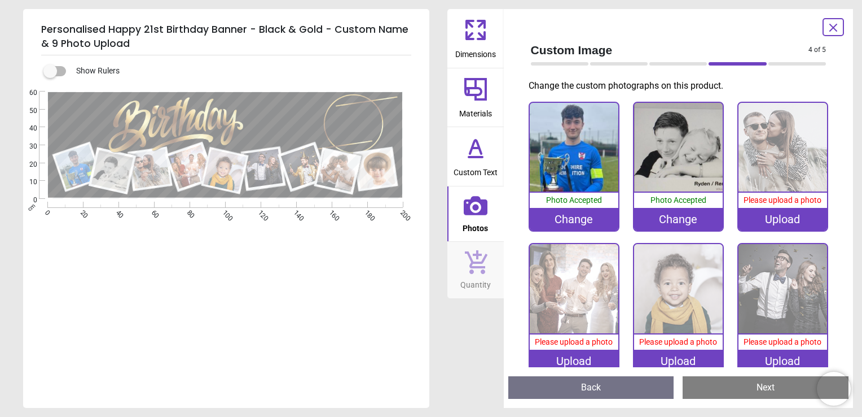
click at [745, 217] on div "Upload" at bounding box center [783, 219] width 89 height 23
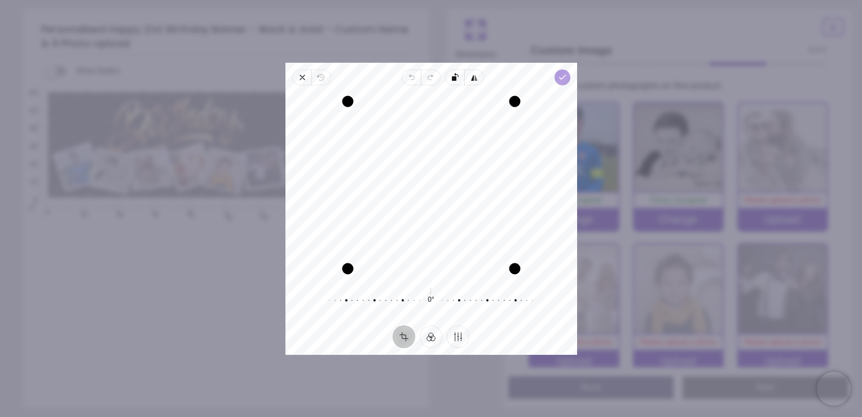
click at [563, 76] on polyline "button" at bounding box center [562, 77] width 6 height 4
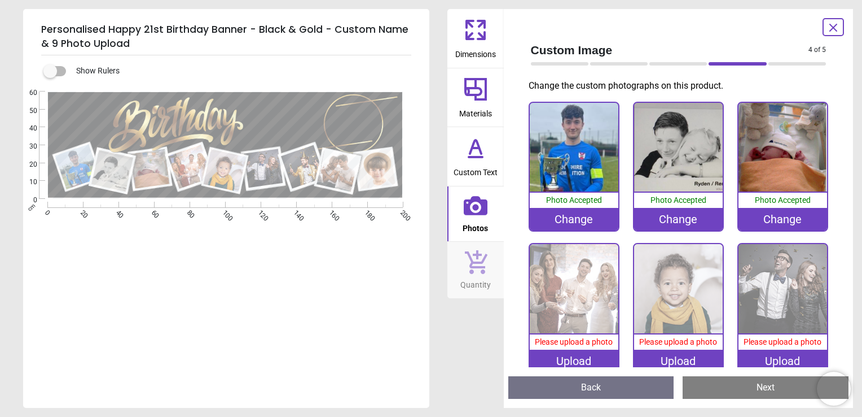
click at [575, 360] on div "Upload" at bounding box center [574, 360] width 89 height 23
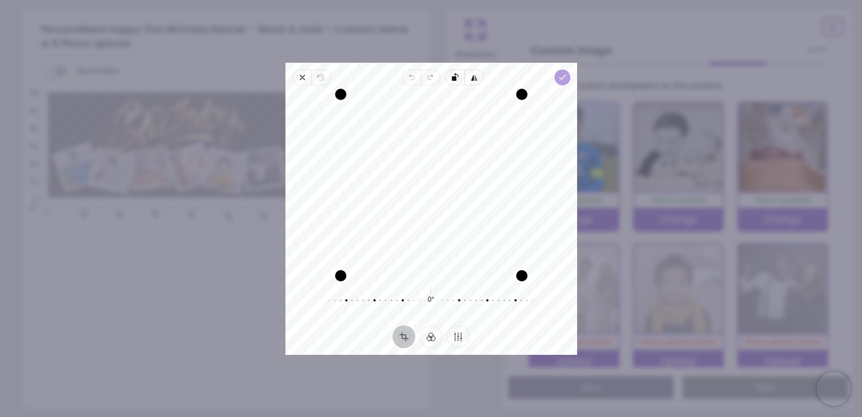
click at [564, 78] on icon "button" at bounding box center [562, 77] width 9 height 9
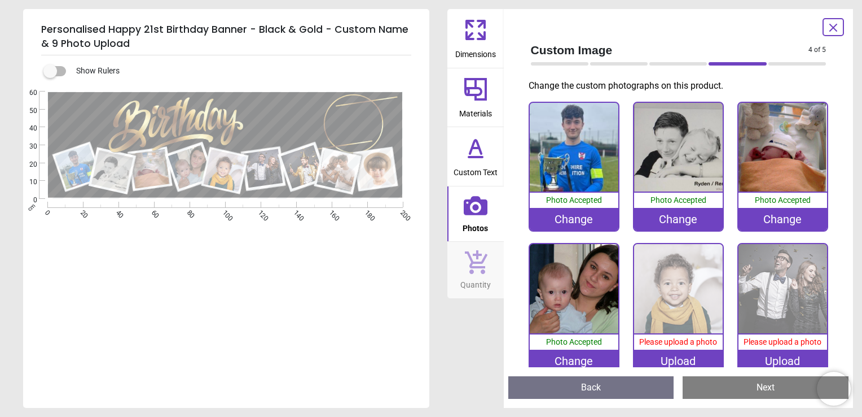
click at [651, 352] on div "Upload" at bounding box center [678, 360] width 89 height 23
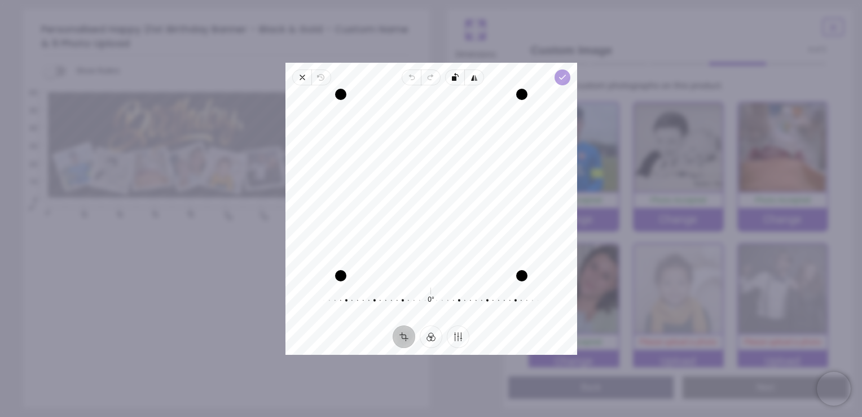
click at [560, 78] on polyline "button" at bounding box center [562, 77] width 6 height 4
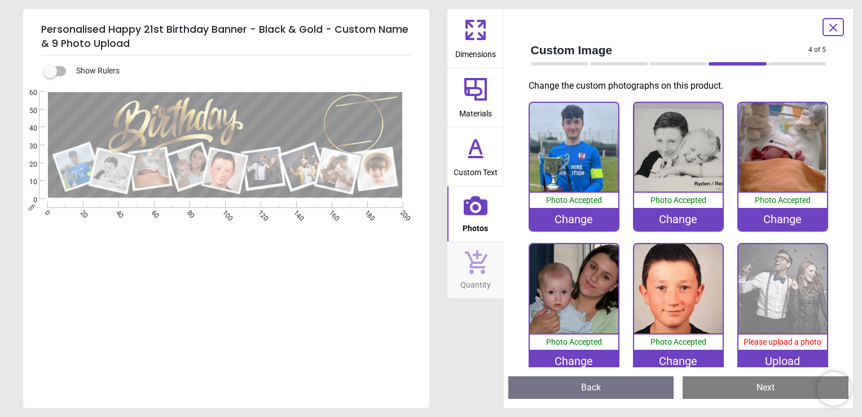
click at [781, 350] on div "Upload" at bounding box center [783, 360] width 89 height 23
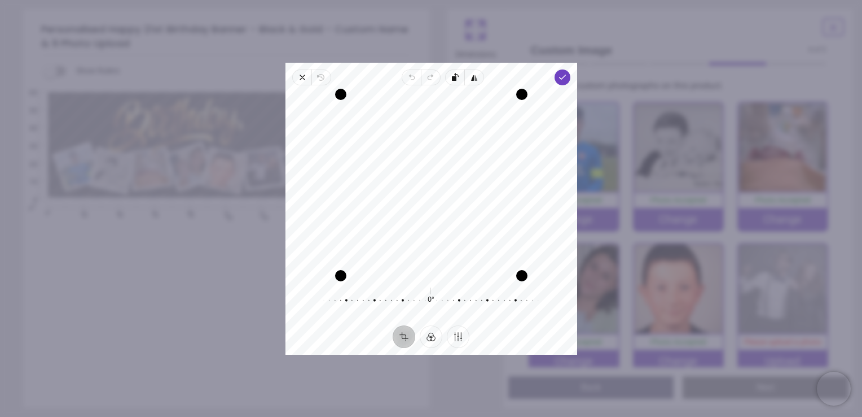
drag, startPoint x: 484, startPoint y: 233, endPoint x: 485, endPoint y: 299, distance: 66.6
click at [485, 299] on div "Recenter 0° Reset" at bounding box center [432, 205] width 292 height 240
click at [560, 84] on div "Close Revert Undo Redo Rotate left Flip horizontal Done Crop Filter Finetune Re…" at bounding box center [432, 209] width 292 height 292
click at [560, 78] on icon "button" at bounding box center [562, 77] width 9 height 9
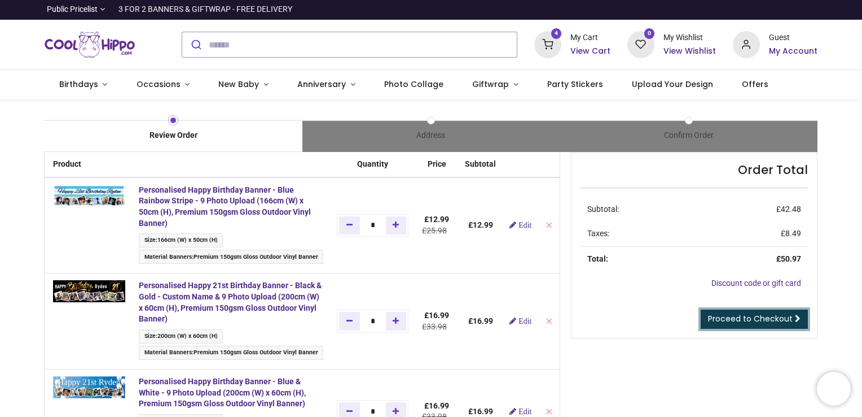
click at [767, 319] on span "Proceed to Checkout" at bounding box center [750, 318] width 85 height 11
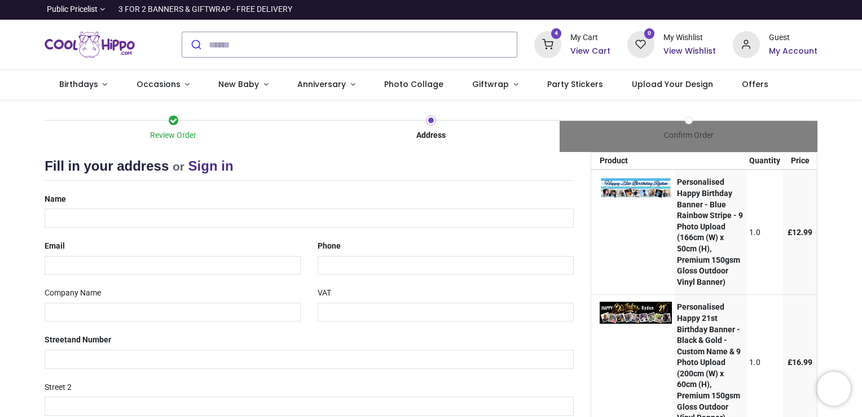
select select "***"
click at [226, 212] on input "text" at bounding box center [309, 217] width 529 height 19
type input "**********"
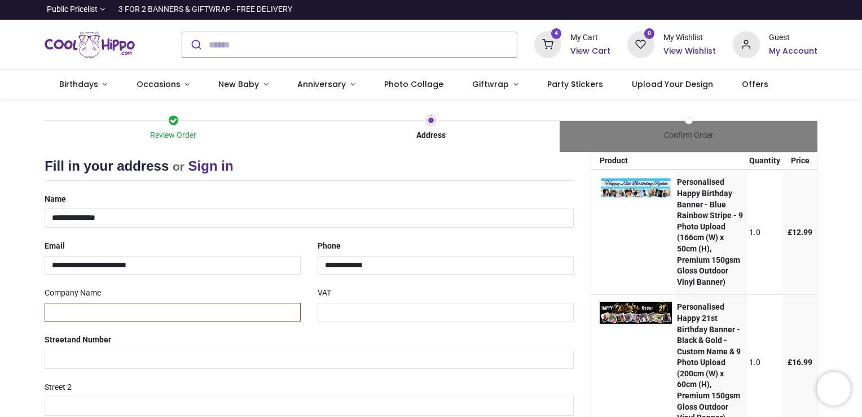
type input "**********"
type input "********"
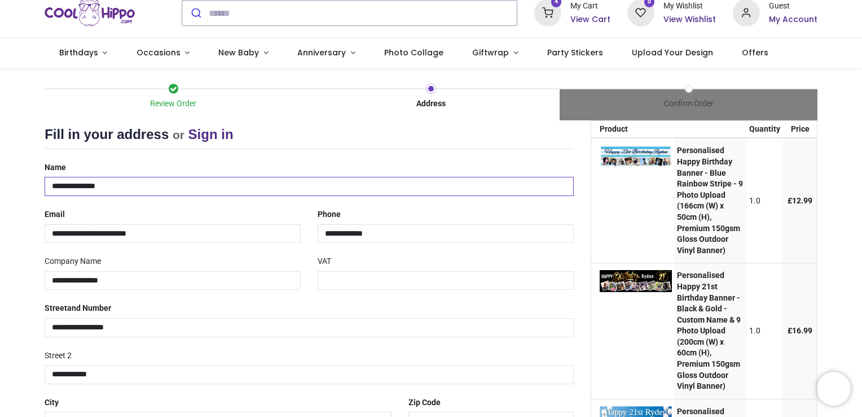
scroll to position [56, 0]
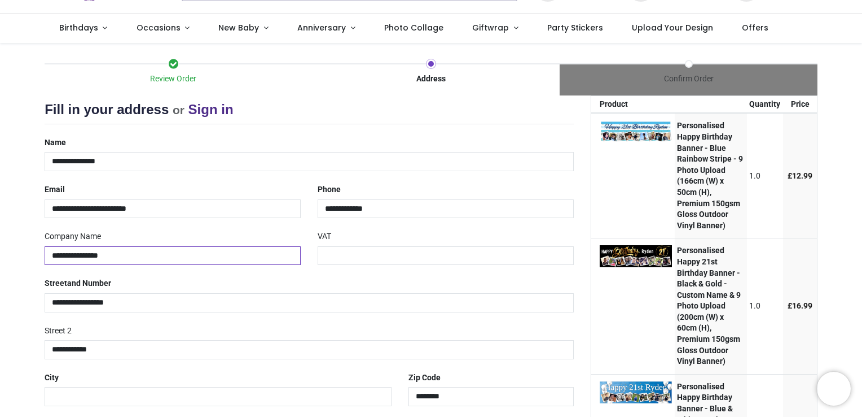
drag, startPoint x: 217, startPoint y: 259, endPoint x: 30, endPoint y: 253, distance: 186.3
click at [30, 253] on div "Review Order Address Confirm Order Your order: £ 50.97 Product Price" at bounding box center [431, 416] width 862 height 747
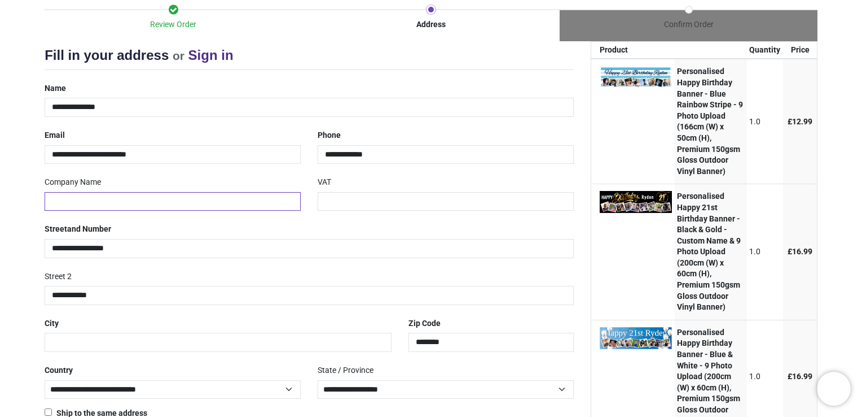
scroll to position [169, 0]
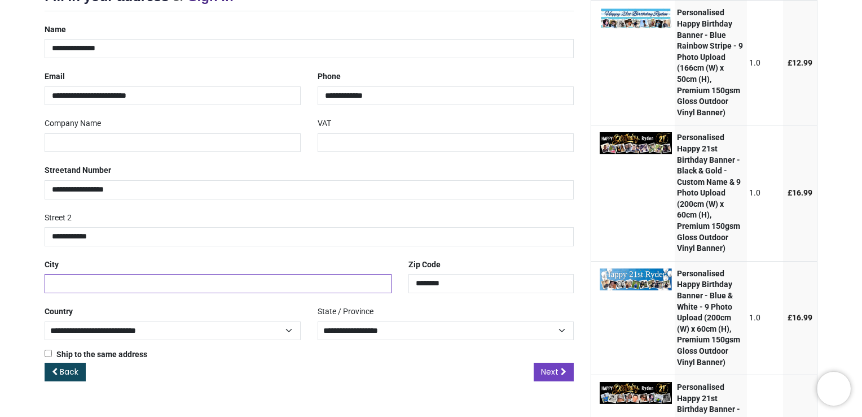
click at [91, 286] on input "text" at bounding box center [218, 283] width 347 height 19
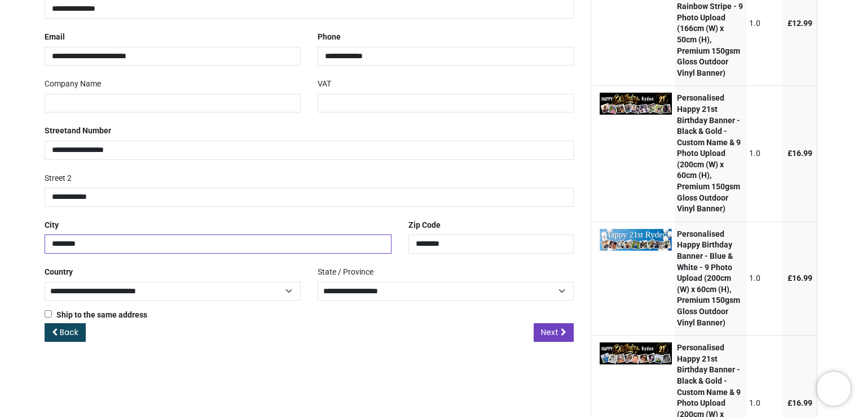
scroll to position [282, 0]
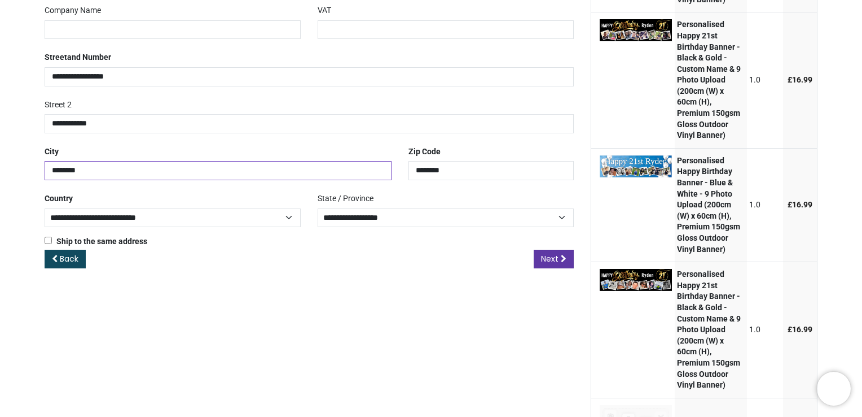
type input "********"
click at [566, 261] on icon at bounding box center [564, 259] width 6 height 8
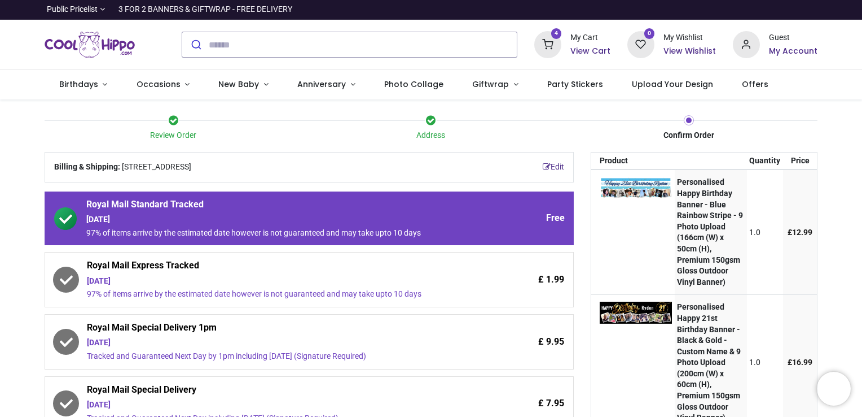
click at [349, 274] on span "Royal Mail Express Tracked" at bounding box center [278, 267] width 382 height 16
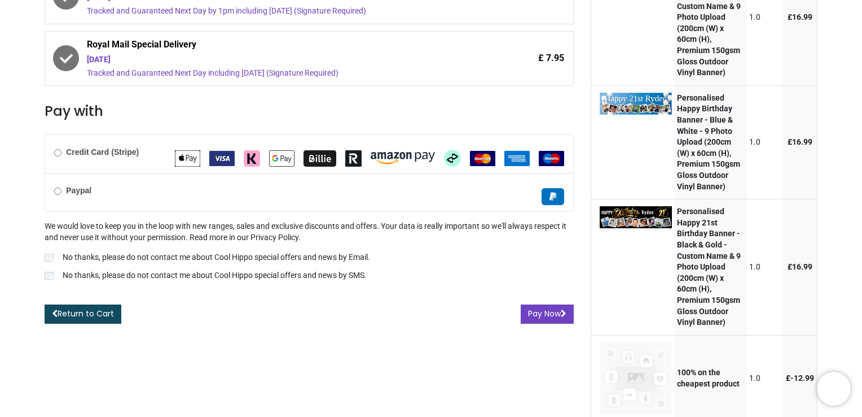
scroll to position [395, 0]
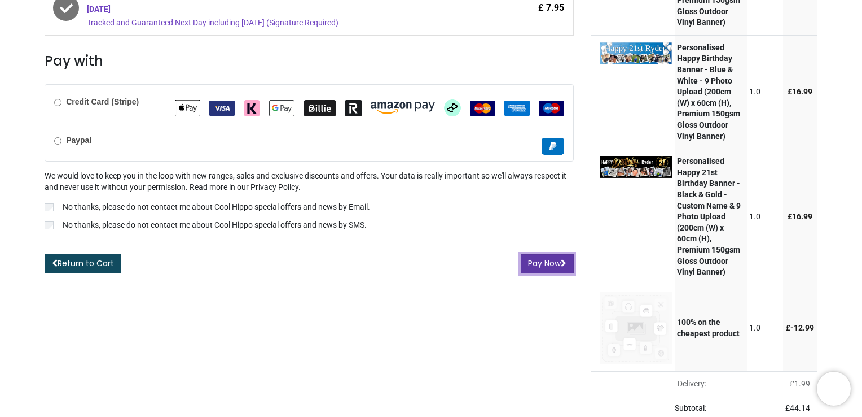
click at [546, 263] on button "Pay Now" at bounding box center [547, 263] width 53 height 19
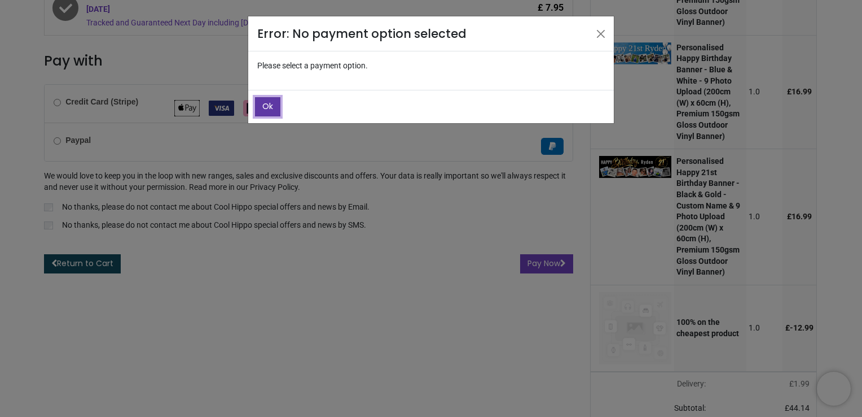
click at [272, 106] on span "Ok" at bounding box center [267, 105] width 11 height 11
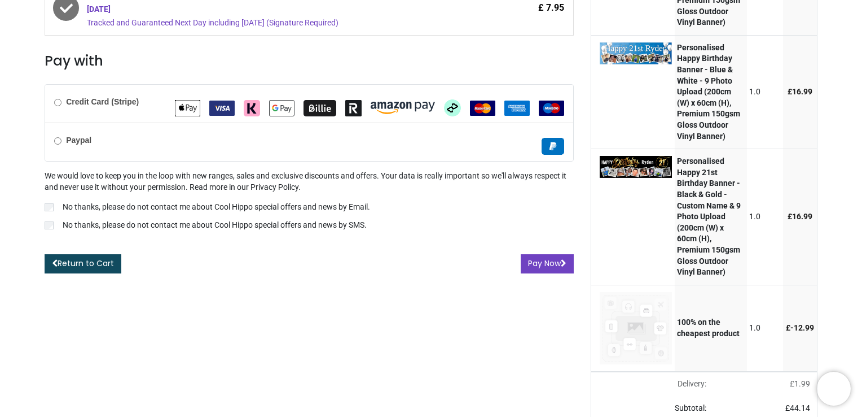
click at [451, 107] on img "Afterpay Clearpay" at bounding box center [452, 107] width 17 height 17
click at [549, 270] on button "Pay Now" at bounding box center [547, 263] width 53 height 19
